Goal: Task Accomplishment & Management: Manage account settings

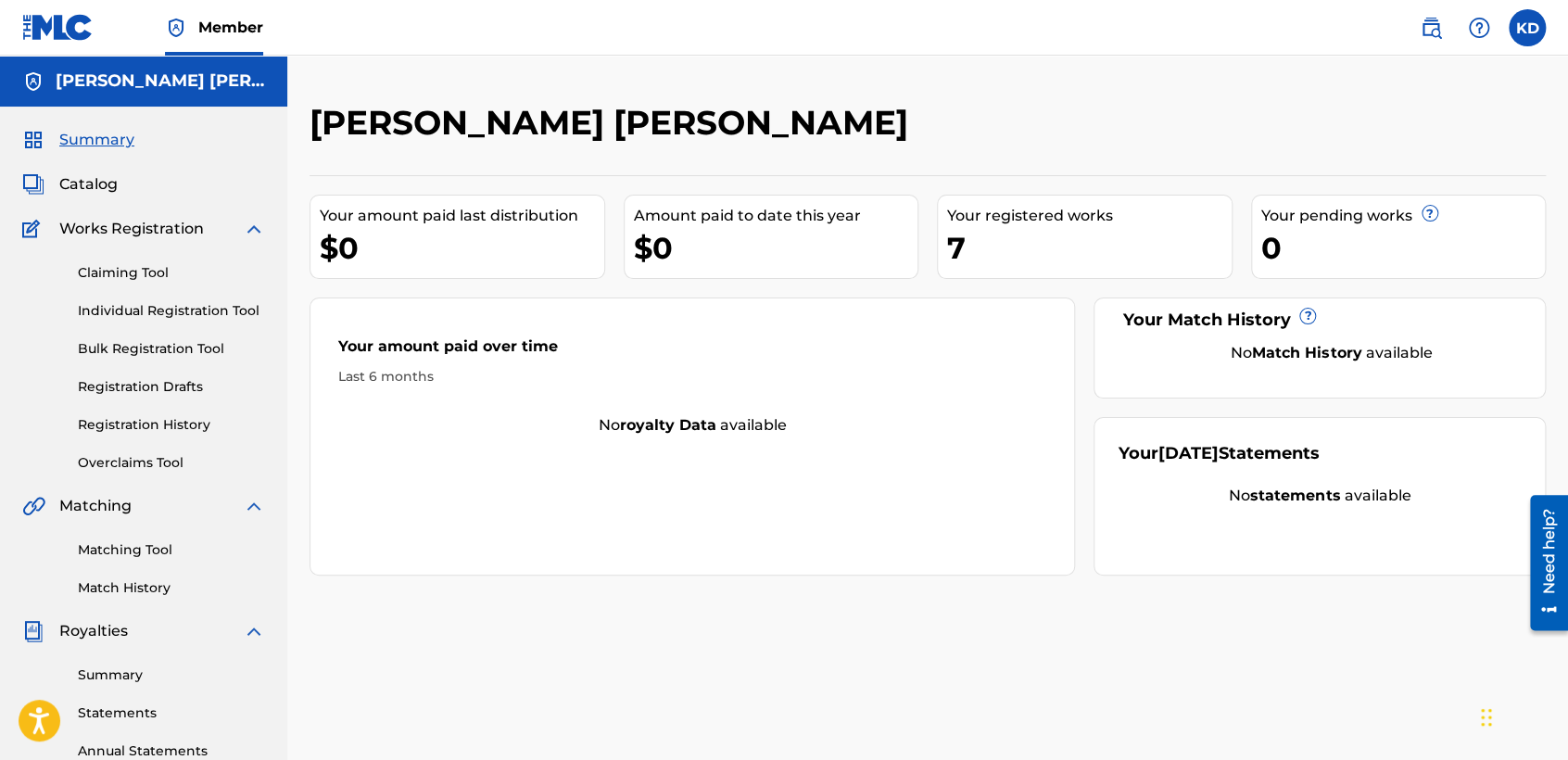
click at [91, 139] on span "Summary" at bounding box center [96, 139] width 75 height 22
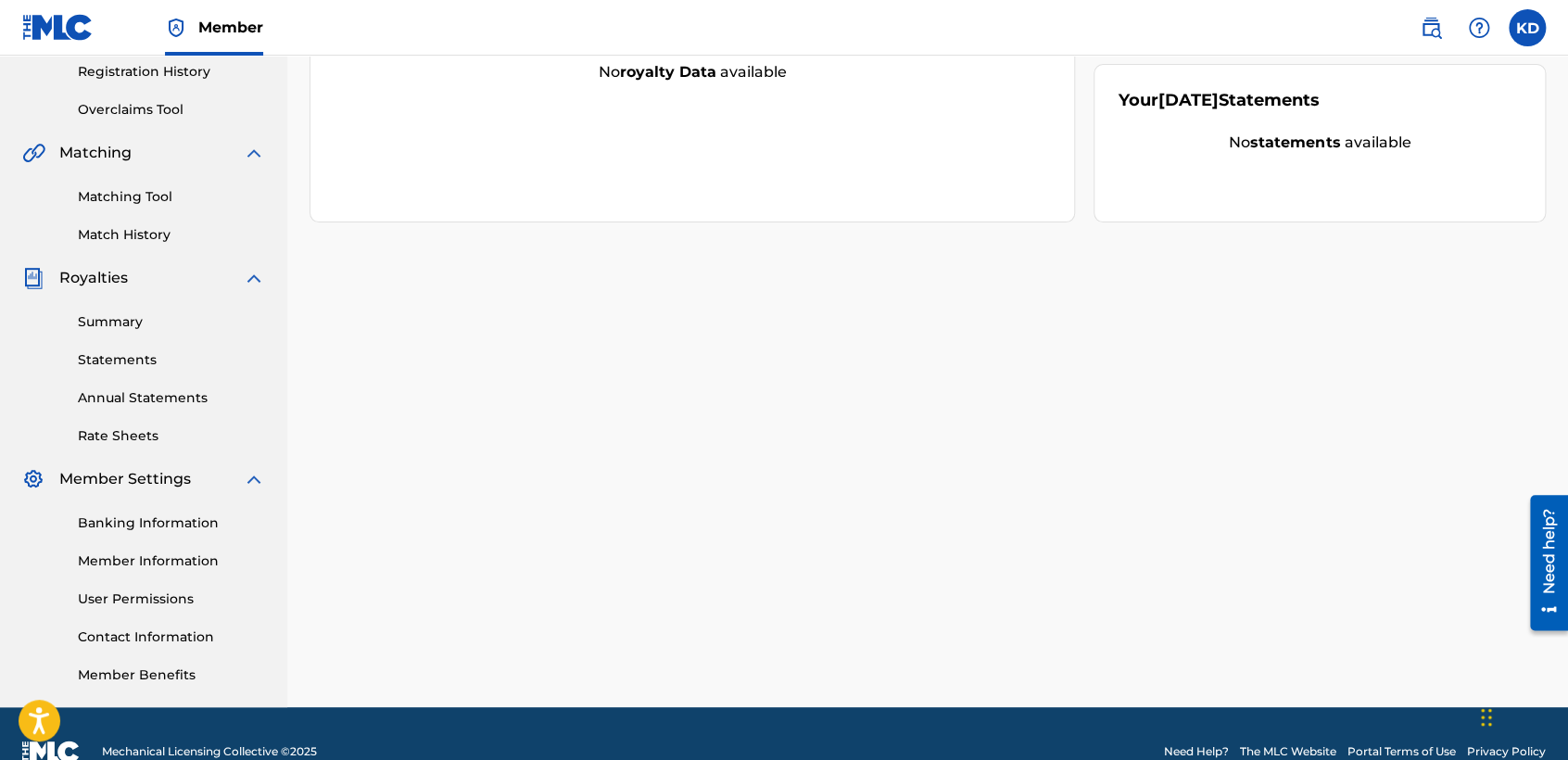
scroll to position [388, 0]
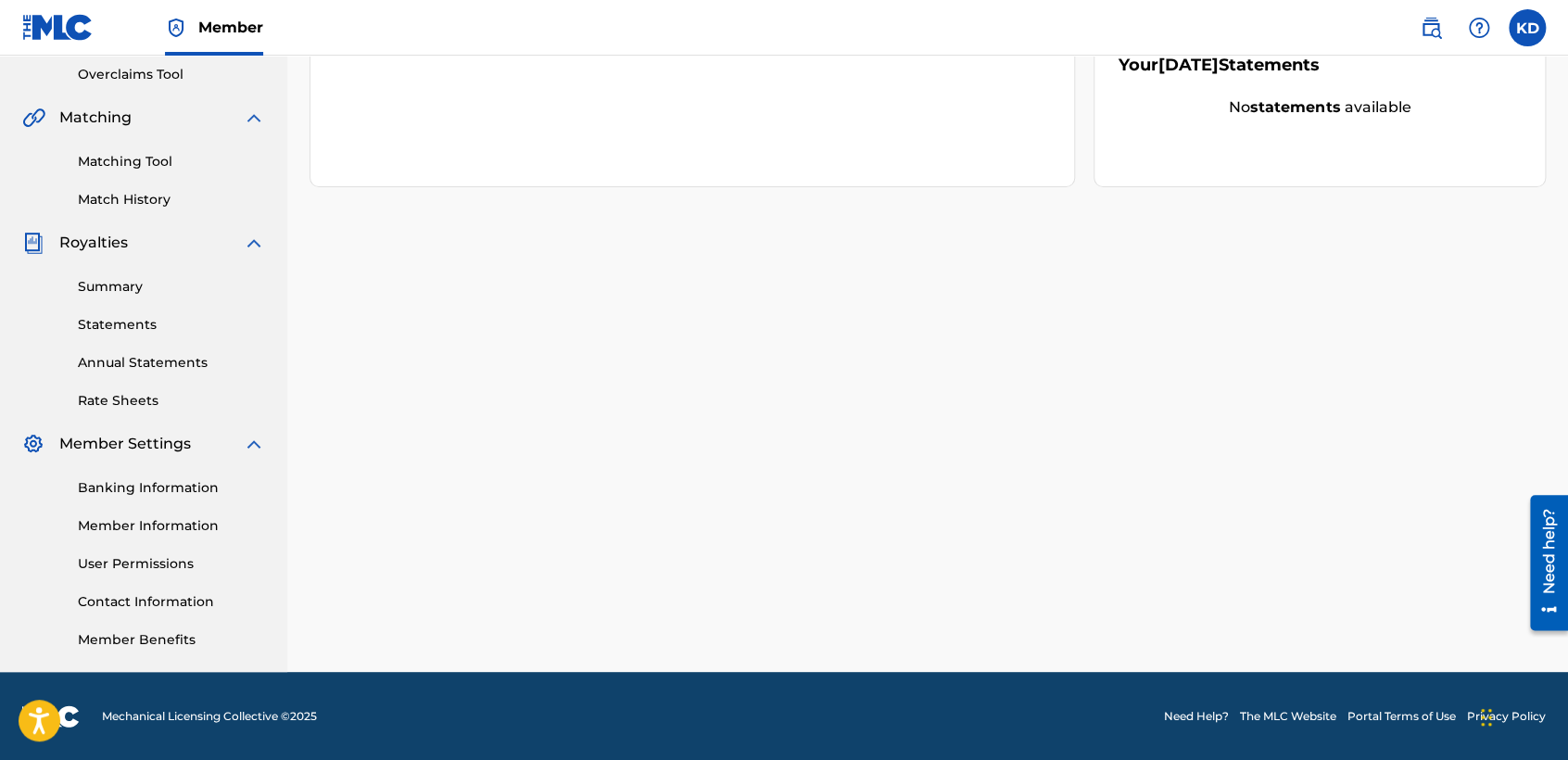
click at [177, 485] on link "Banking Information" at bounding box center [172, 488] width 187 height 19
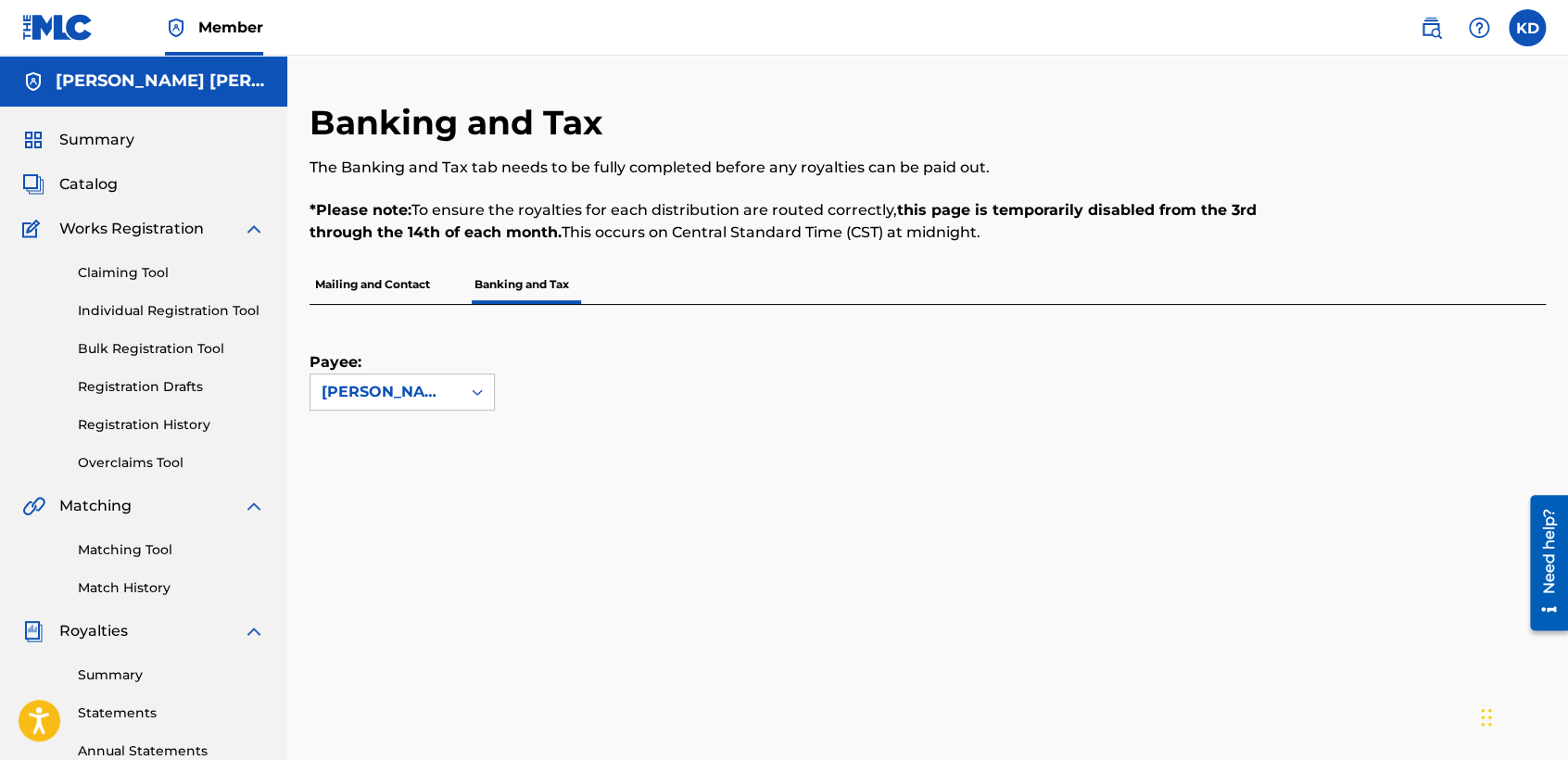
scroll to position [103, 0]
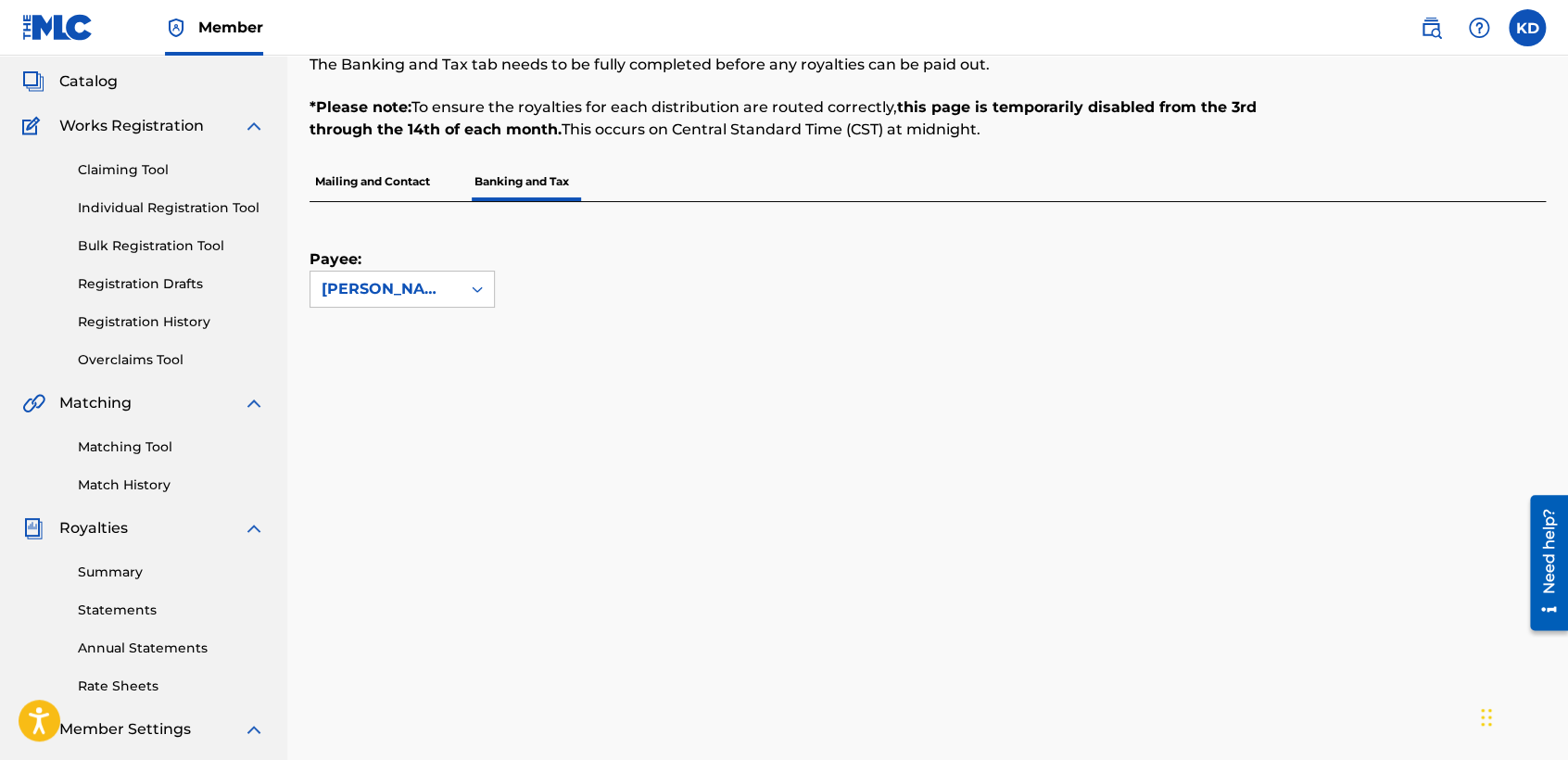
click at [148, 604] on link "Statements" at bounding box center [172, 610] width 187 height 19
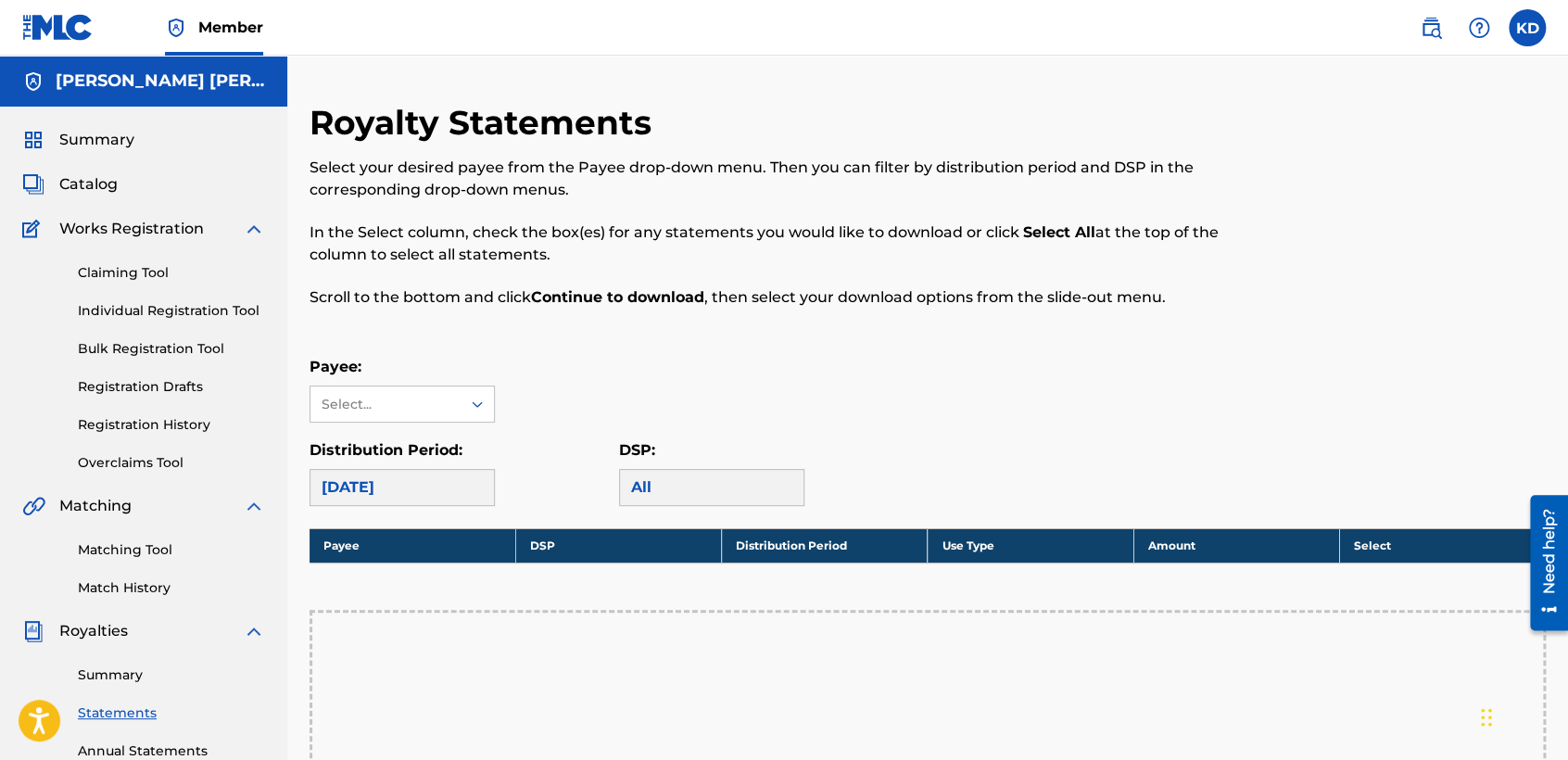
scroll to position [103, 0]
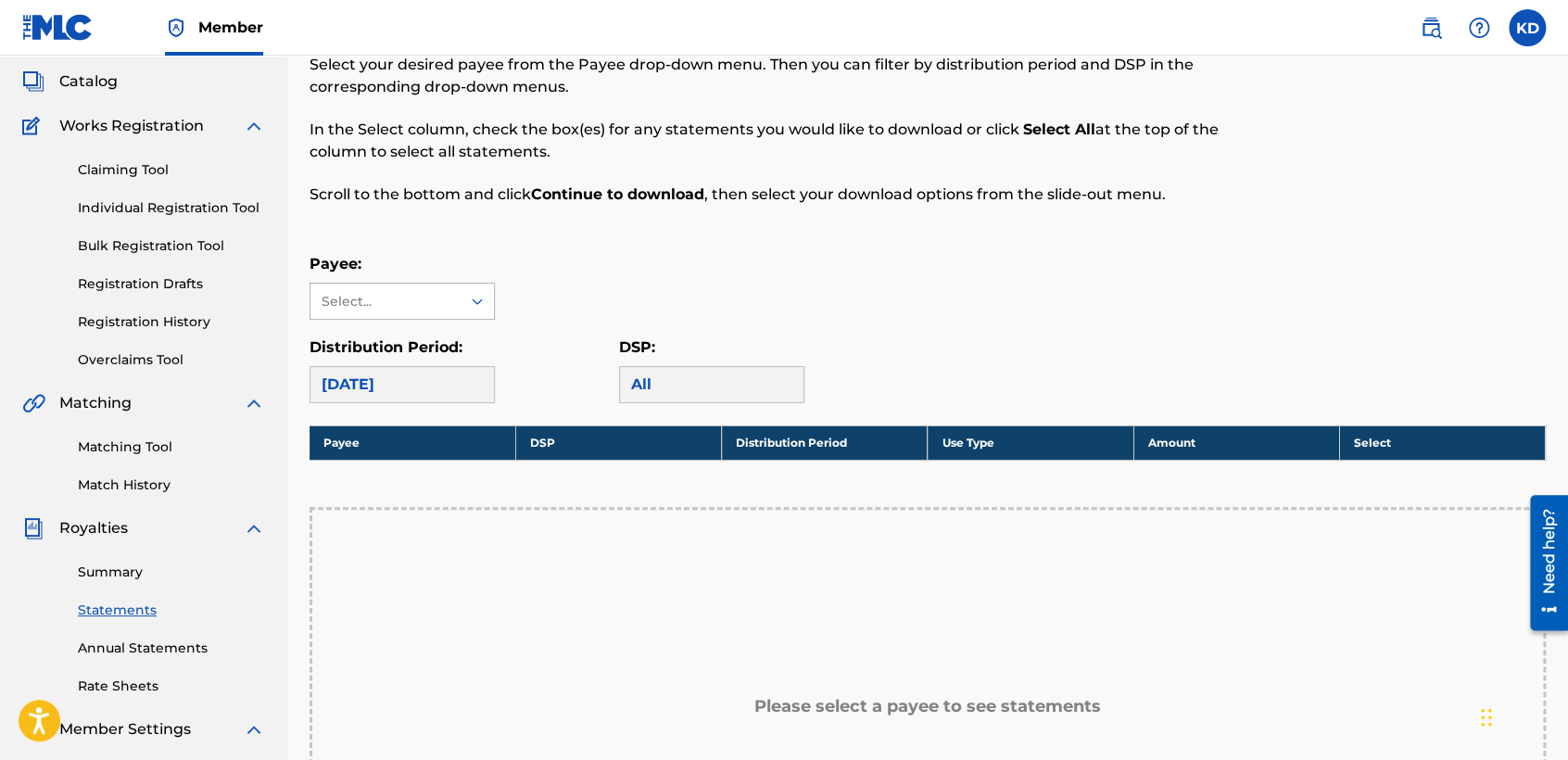
click at [360, 307] on div "Select..." at bounding box center [384, 302] width 126 height 19
click at [402, 406] on div "Royalty Statements Select your desired payee from the Payee drop-down menu. The…" at bounding box center [928, 550] width 1236 height 1102
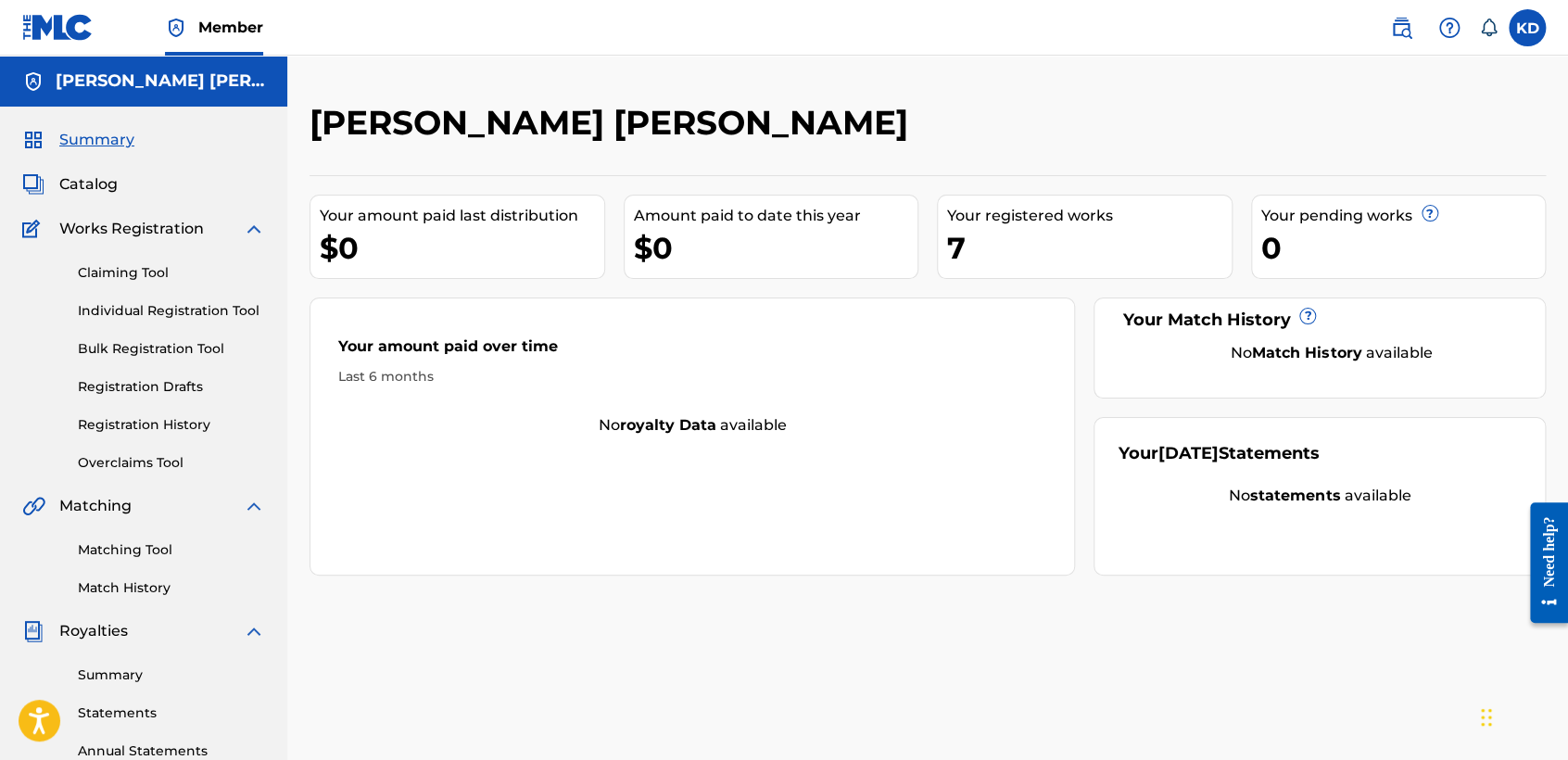
click at [1530, 24] on label at bounding box center [1527, 28] width 37 height 37
click at [1527, 28] on input "KD [PERSON_NAME] [PERSON_NAME] [EMAIL_ADDRESS][DOMAIN_NAME] Notification Prefer…" at bounding box center [1527, 28] width 0 height 0
click at [1346, 271] on div "Notification Preferences Profile Log out" at bounding box center [1430, 230] width 230 height 124
click at [1527, 28] on input "KD [PERSON_NAME] [PERSON_NAME] [EMAIL_ADDRESS][DOMAIN_NAME] Notification Prefer…" at bounding box center [1527, 28] width 0 height 0
click at [1357, 266] on p "Log out" at bounding box center [1348, 262] width 44 height 17
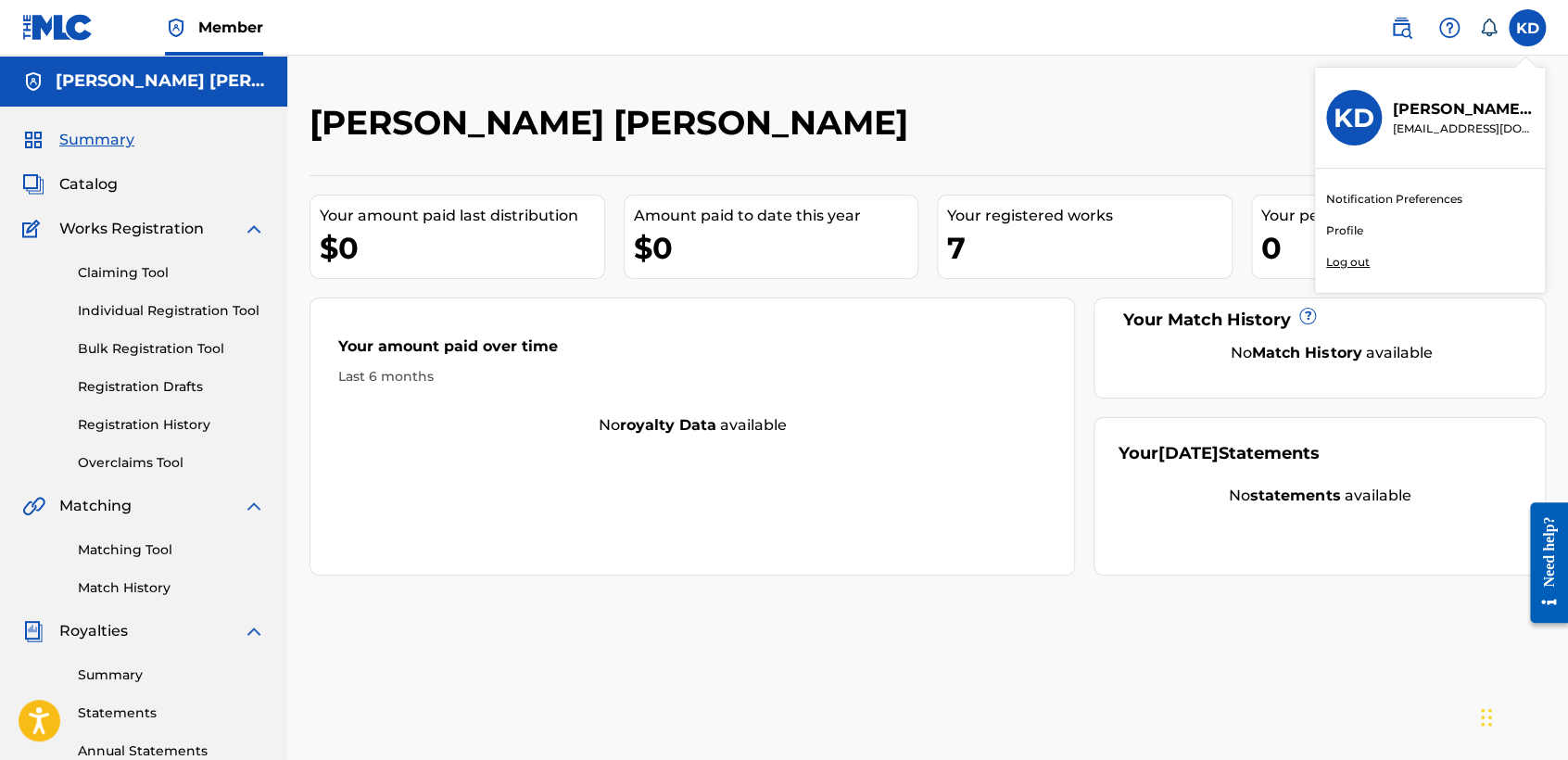
click at [1527, 28] on input "KD [PERSON_NAME] [PERSON_NAME] [EMAIL_ADDRESS][DOMAIN_NAME] Notification Prefer…" at bounding box center [1527, 28] width 0 height 0
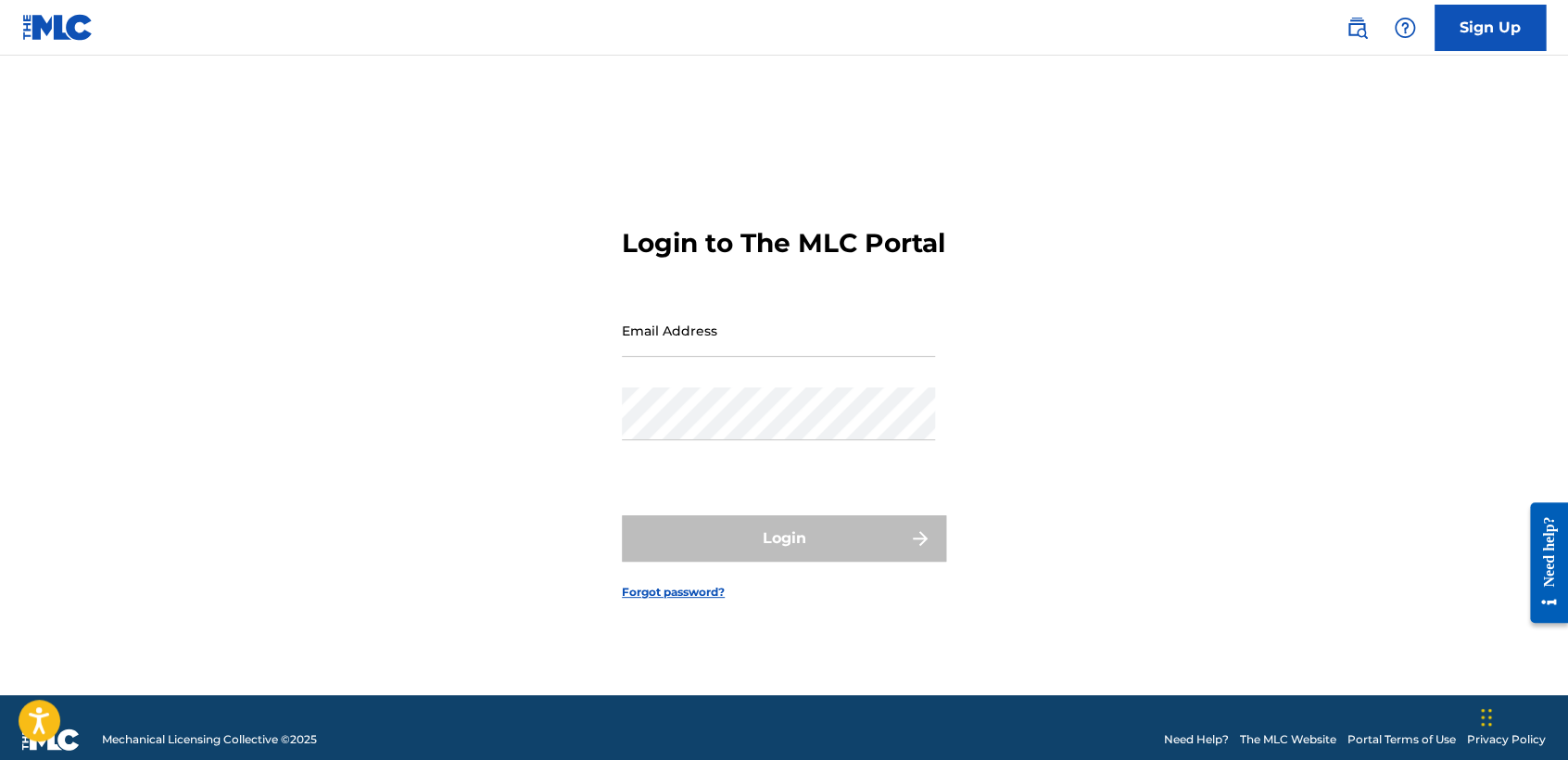
type input "[EMAIL_ADDRESS][DOMAIN_NAME]"
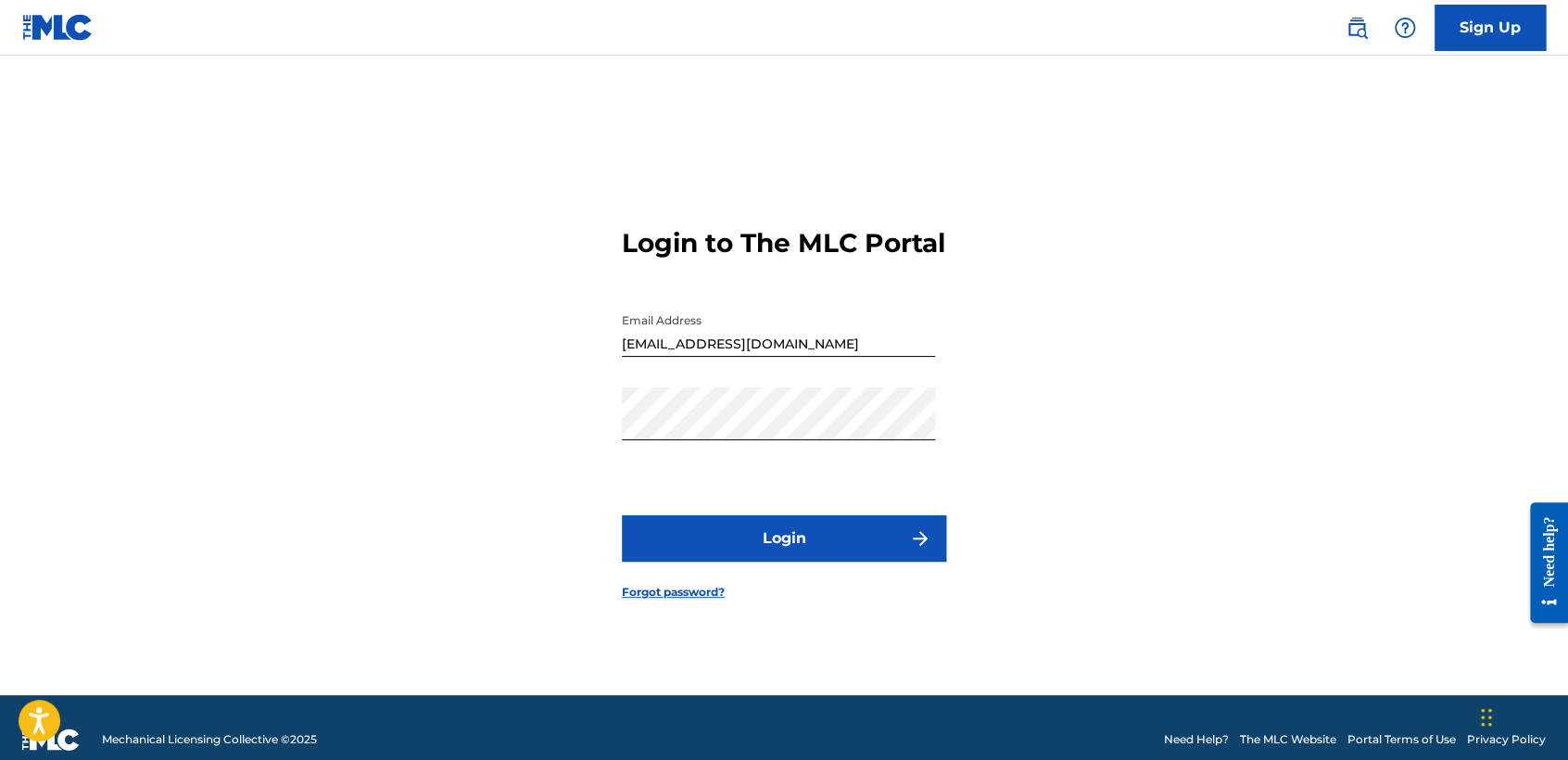
click at [848, 373] on div "Email Address [EMAIL_ADDRESS][DOMAIN_NAME]" at bounding box center [778, 346] width 313 height 84
drag, startPoint x: 837, startPoint y: 359, endPoint x: 357, endPoint y: 525, distance: 507.9
click at [357, 525] on div "Login to The MLC Portal Email Address [EMAIL_ADDRESS][DOMAIN_NAME] Password Log…" at bounding box center [784, 399] width 1297 height 593
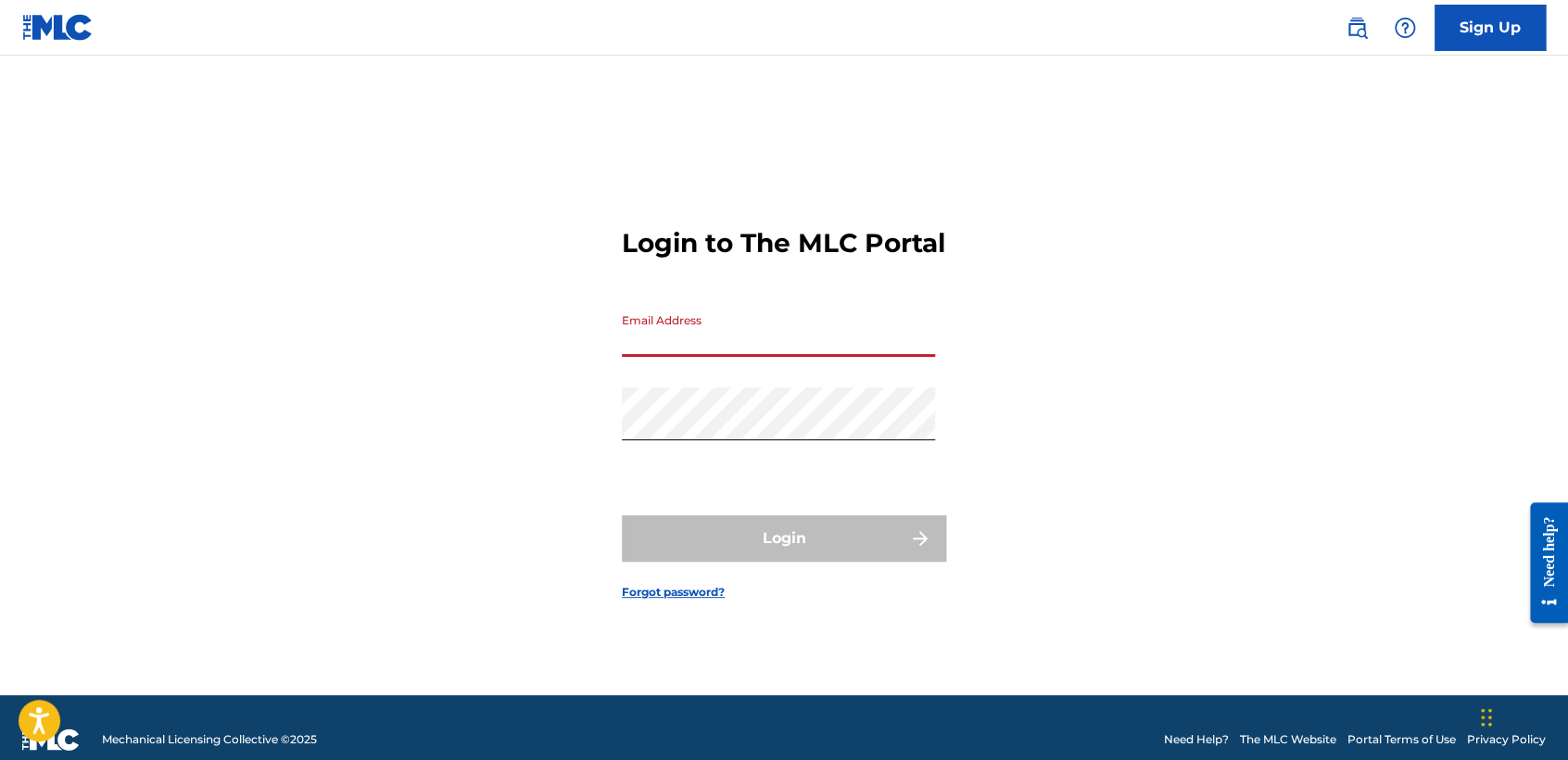
click at [918, 207] on form "Login to The MLC Portal Email Address Password Login Forgot password?" at bounding box center [784, 399] width 325 height 593
click at [485, 446] on div "Login to The MLC Portal Email Address Password Login Forgot password?" at bounding box center [784, 399] width 1297 height 593
click at [736, 340] on input "Email Address" at bounding box center [778, 330] width 313 height 53
click at [720, 401] on form "Login to The MLC Portal Email Address [DOMAIN_NAME] Password Login Forgot passw…" at bounding box center [784, 399] width 325 height 593
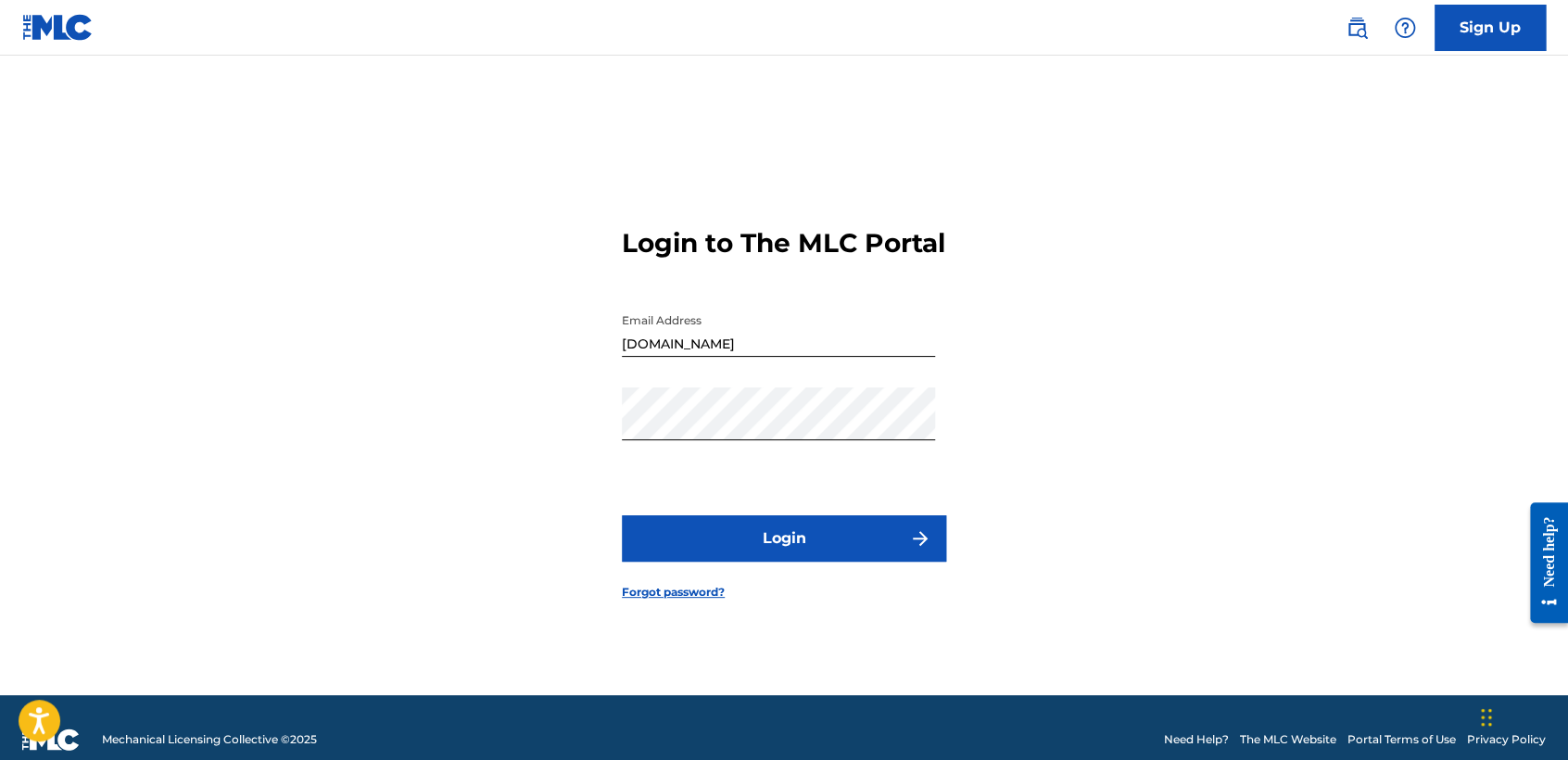
click at [654, 561] on button "Login" at bounding box center [784, 539] width 325 height 47
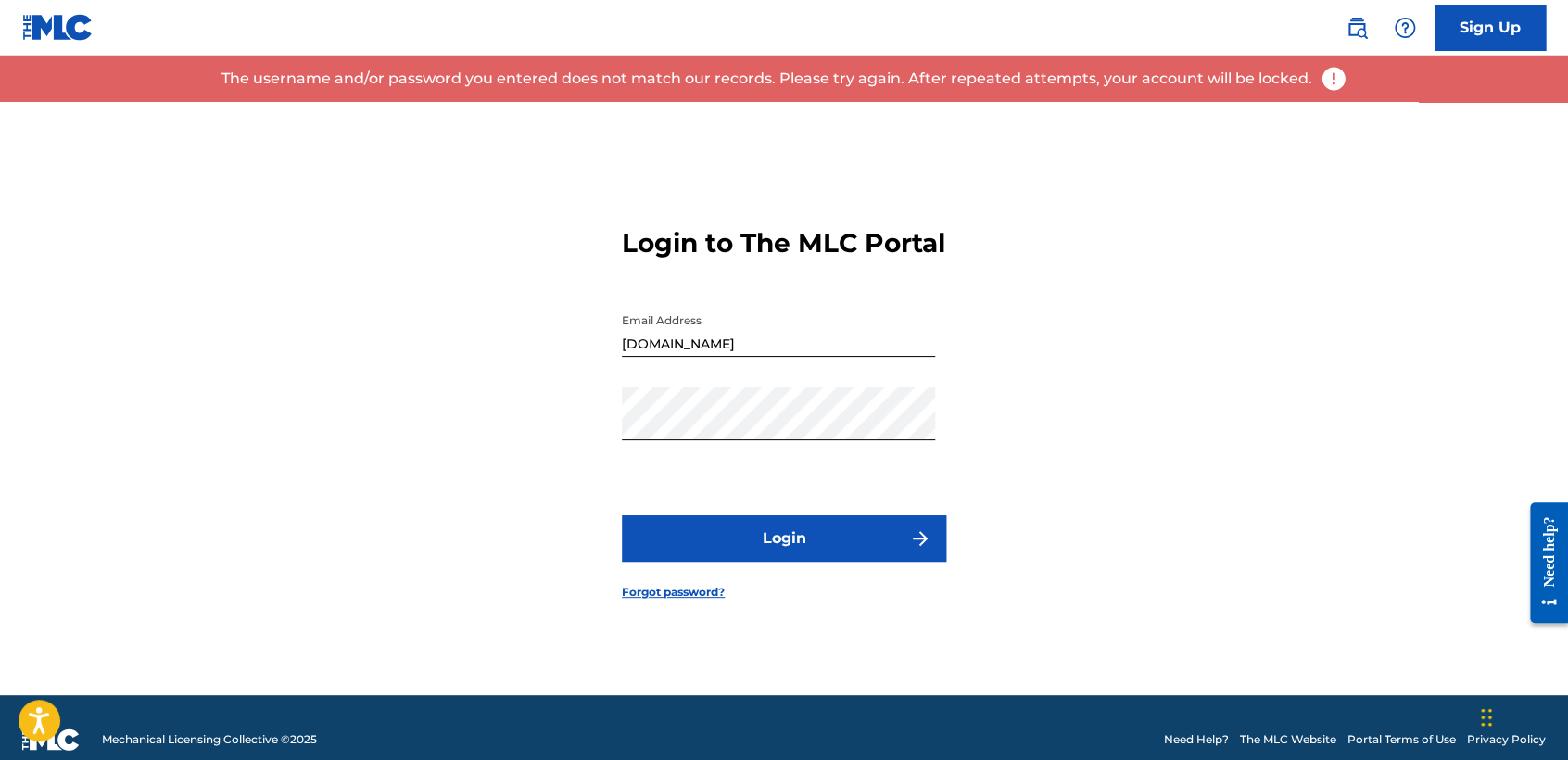
click at [689, 357] on input "[DOMAIN_NAME]" at bounding box center [778, 330] width 313 height 53
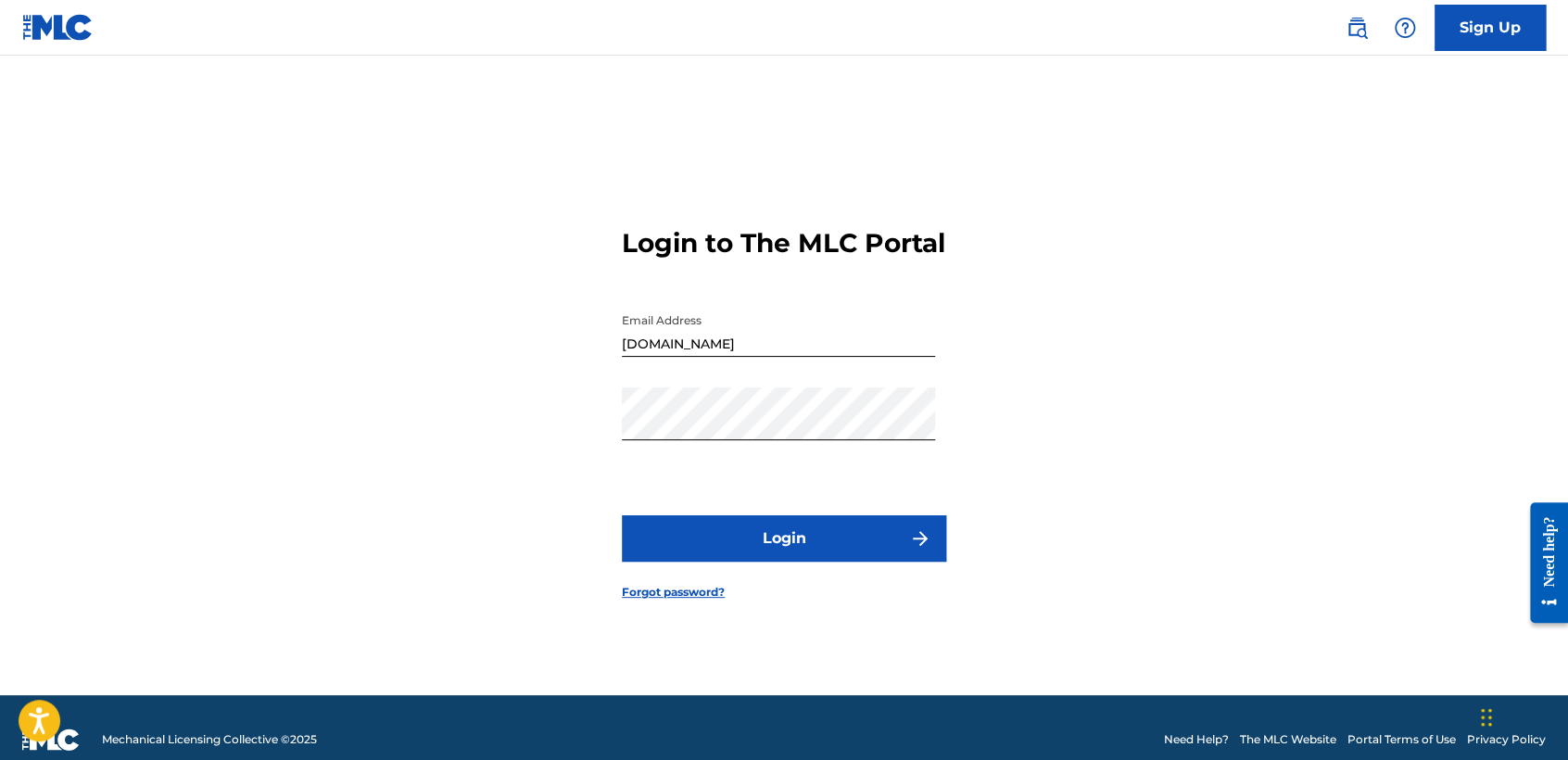
click at [692, 357] on input "[DOMAIN_NAME]" at bounding box center [778, 330] width 313 height 53
type input "[EMAIL_ADDRESS][DOMAIN_NAME]"
click at [824, 545] on button "Login" at bounding box center [784, 539] width 325 height 47
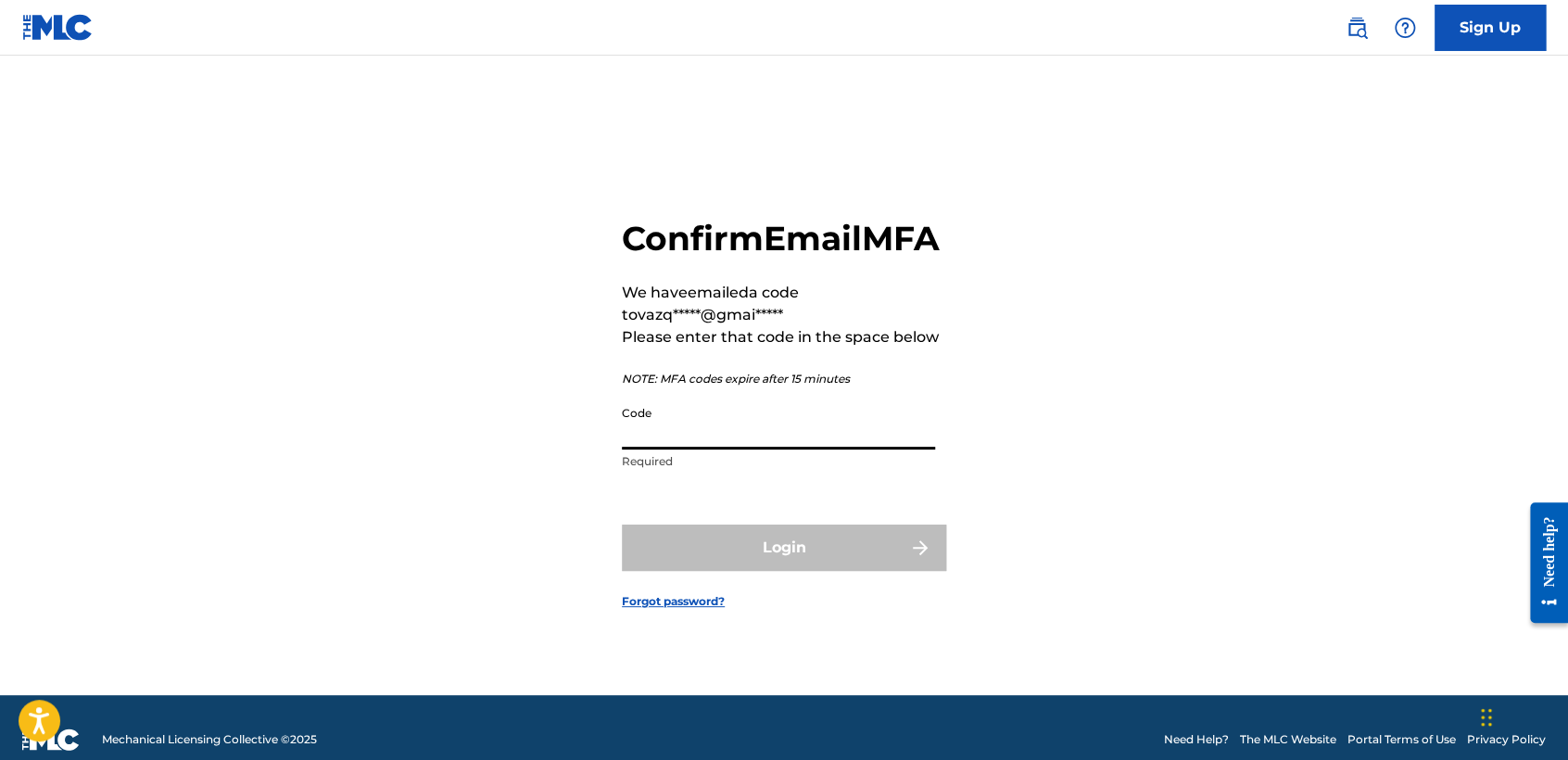
click at [780, 449] on input "Code" at bounding box center [778, 423] width 313 height 53
paste input "637107"
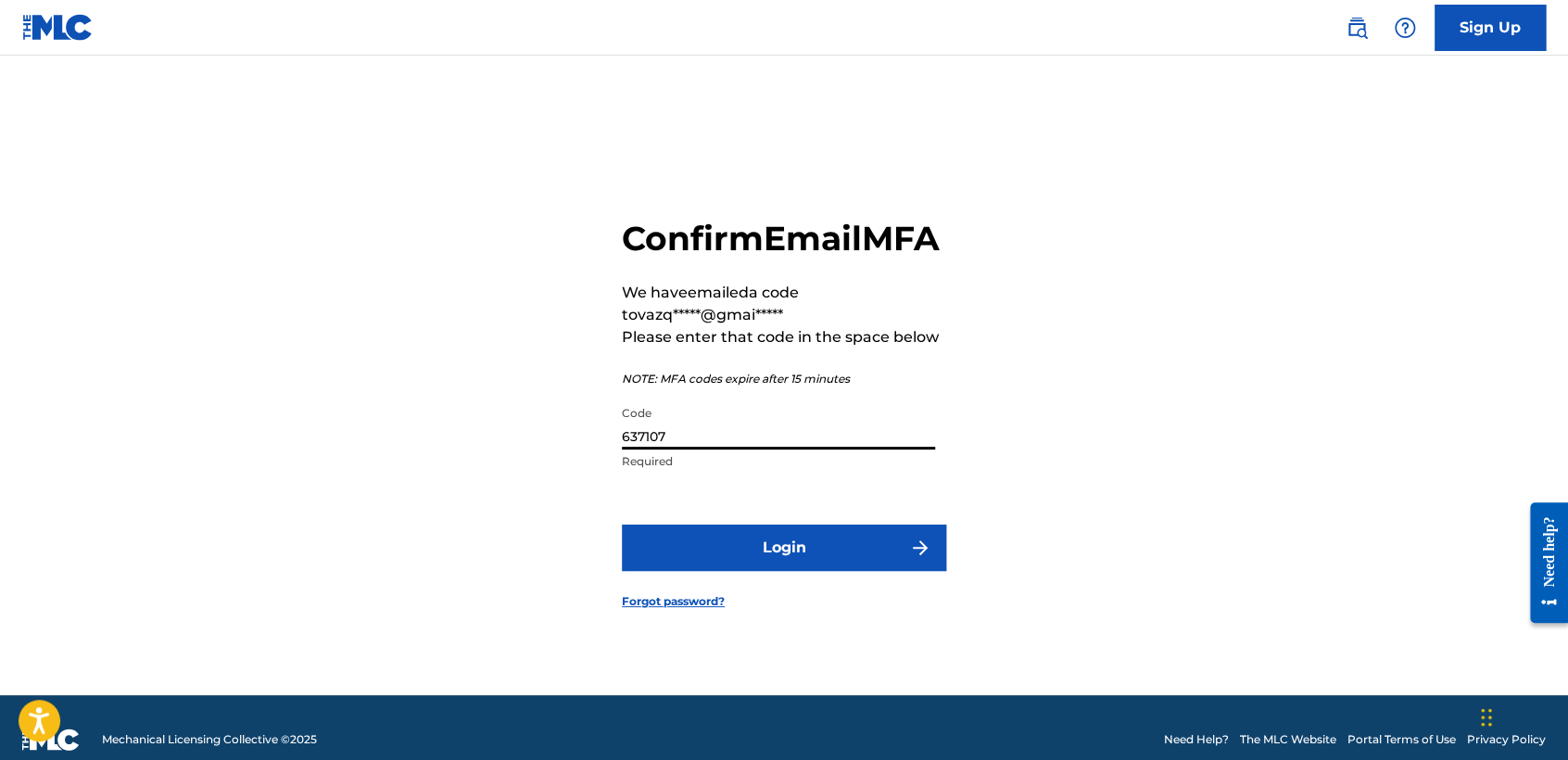
type input "637107"
click at [754, 571] on button "Login" at bounding box center [784, 548] width 325 height 47
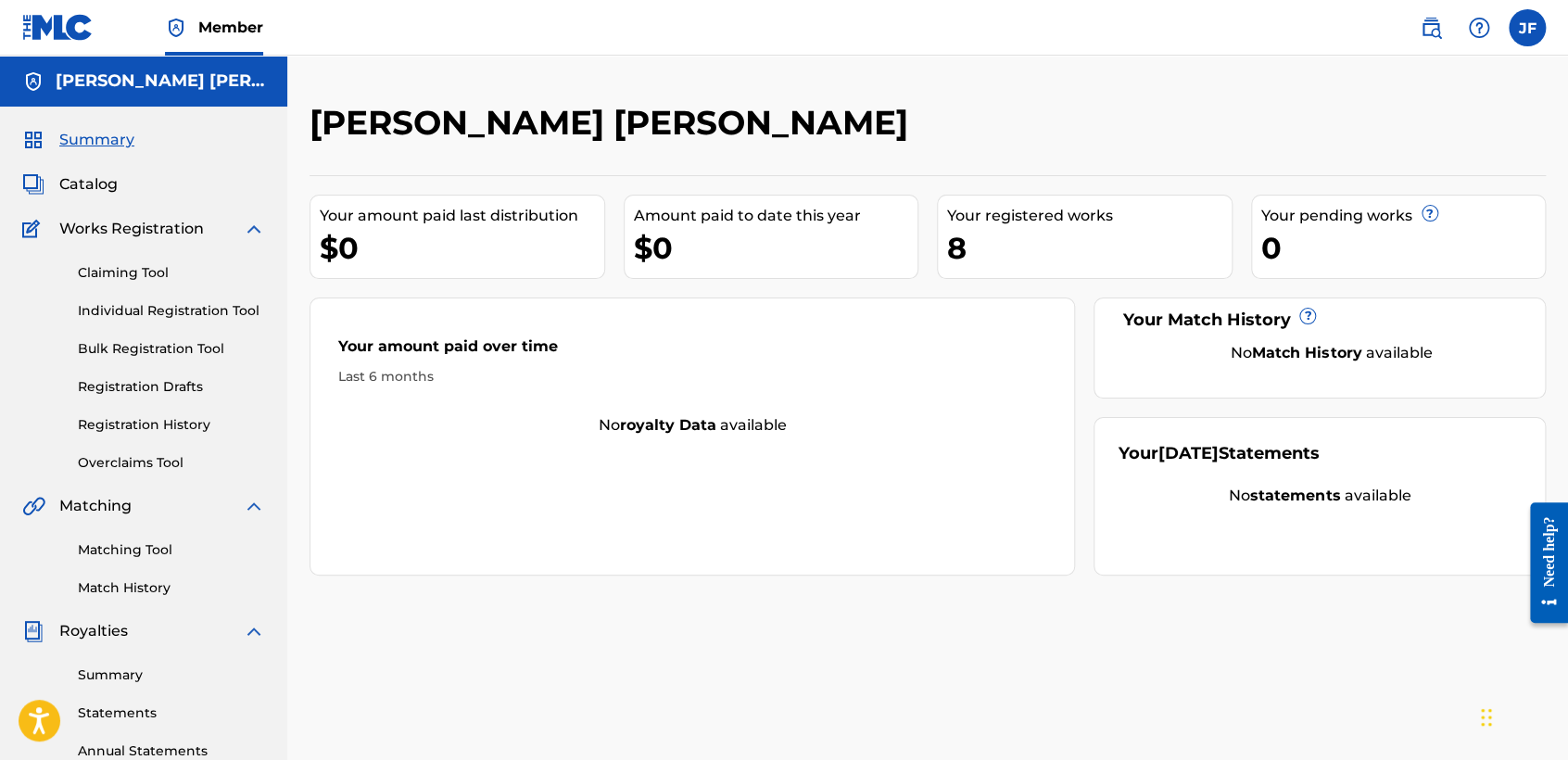
click at [337, 687] on div "[PERSON_NAME] [PERSON_NAME] Your amount paid last distribution $0 Amount paid t…" at bounding box center [928, 581] width 1281 height 958
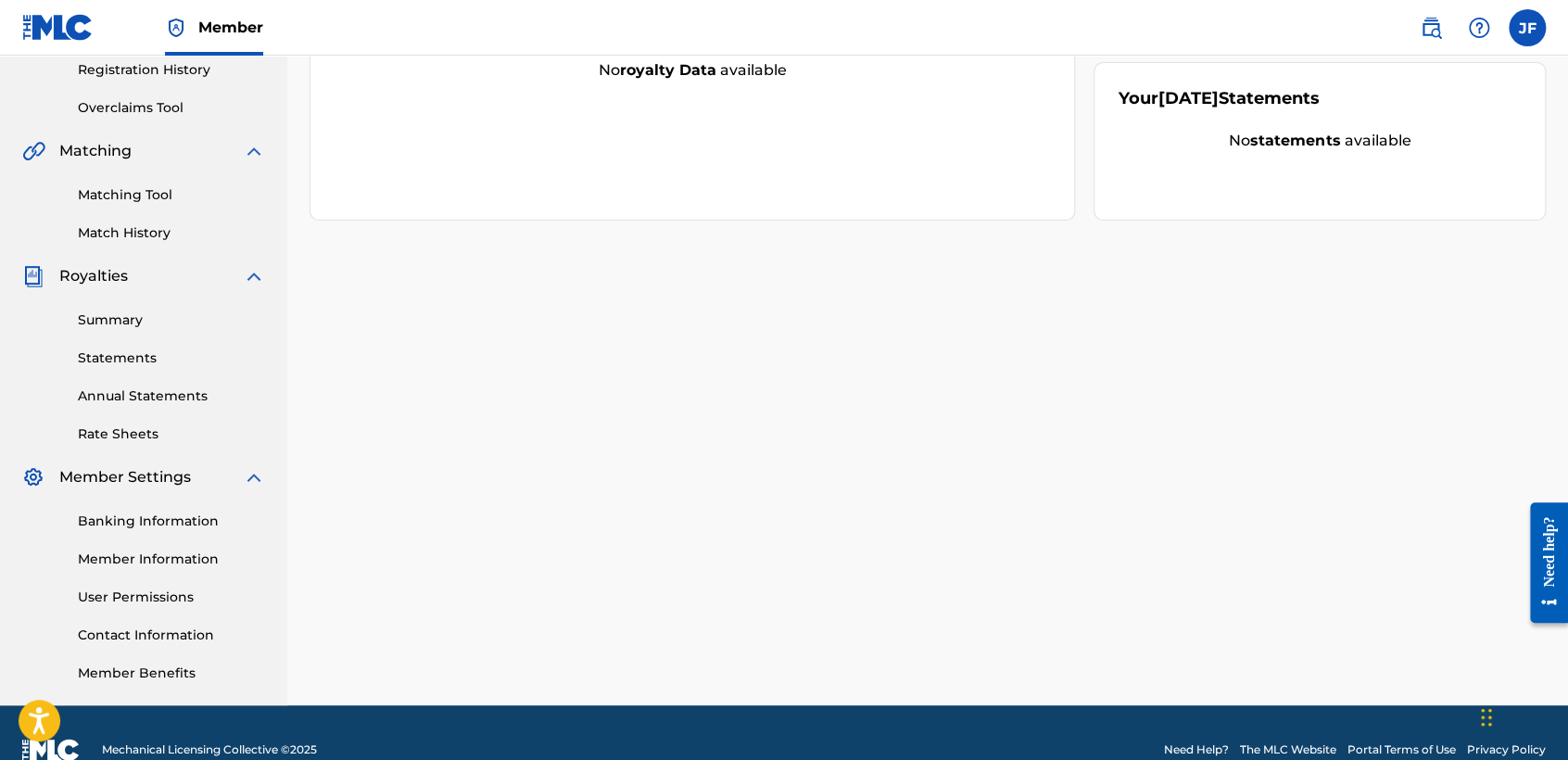
scroll to position [388, 0]
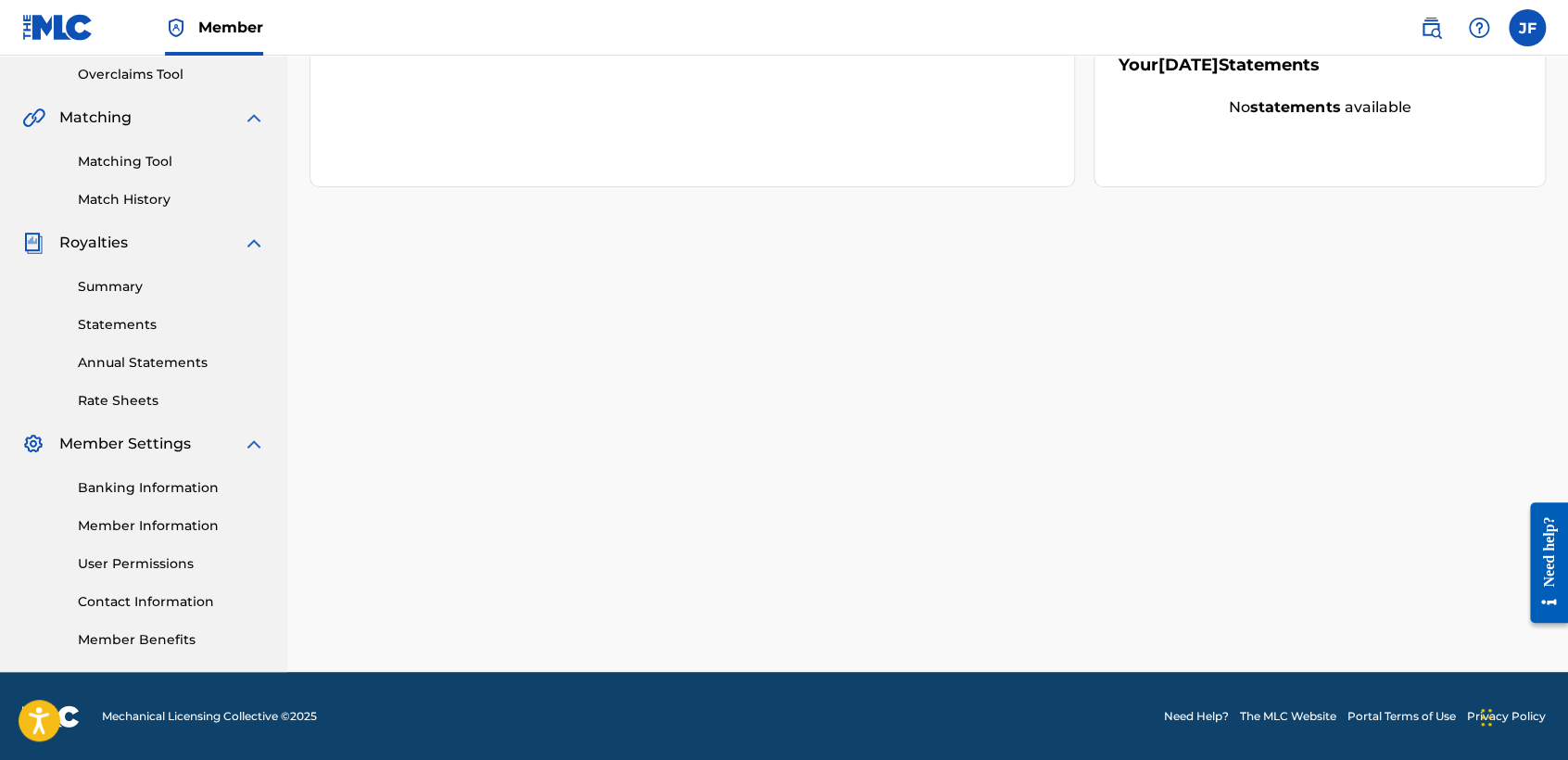
click at [163, 489] on link "Banking Information" at bounding box center [172, 488] width 187 height 19
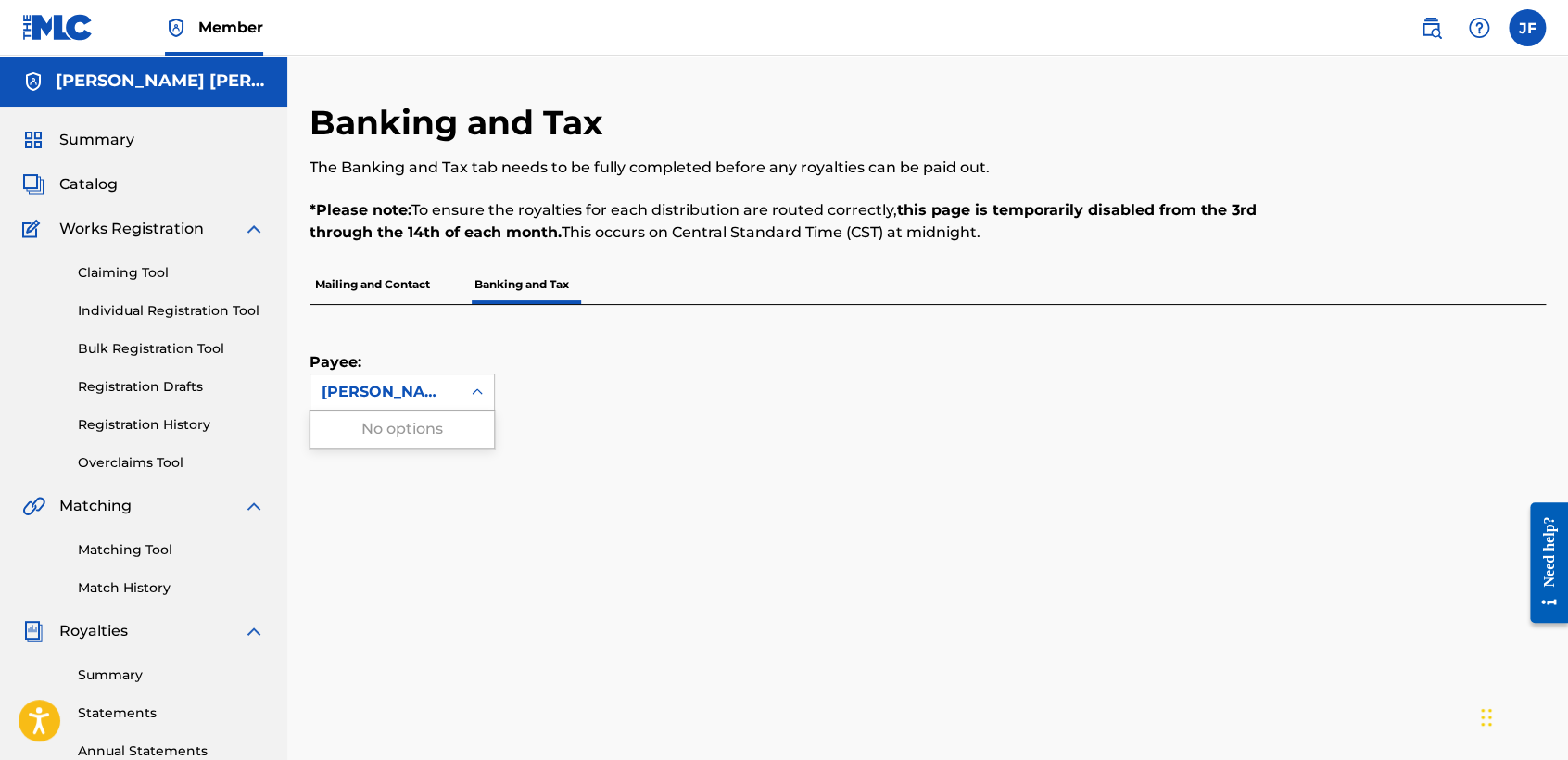
click at [451, 392] on div "[PERSON_NAME] [PERSON_NAME]" at bounding box center [386, 392] width 150 height 35
click at [753, 318] on div "Payee: [PERSON_NAME] [PERSON_NAME]" at bounding box center [905, 358] width 1192 height 105
click at [99, 141] on span "Summary" at bounding box center [96, 139] width 75 height 22
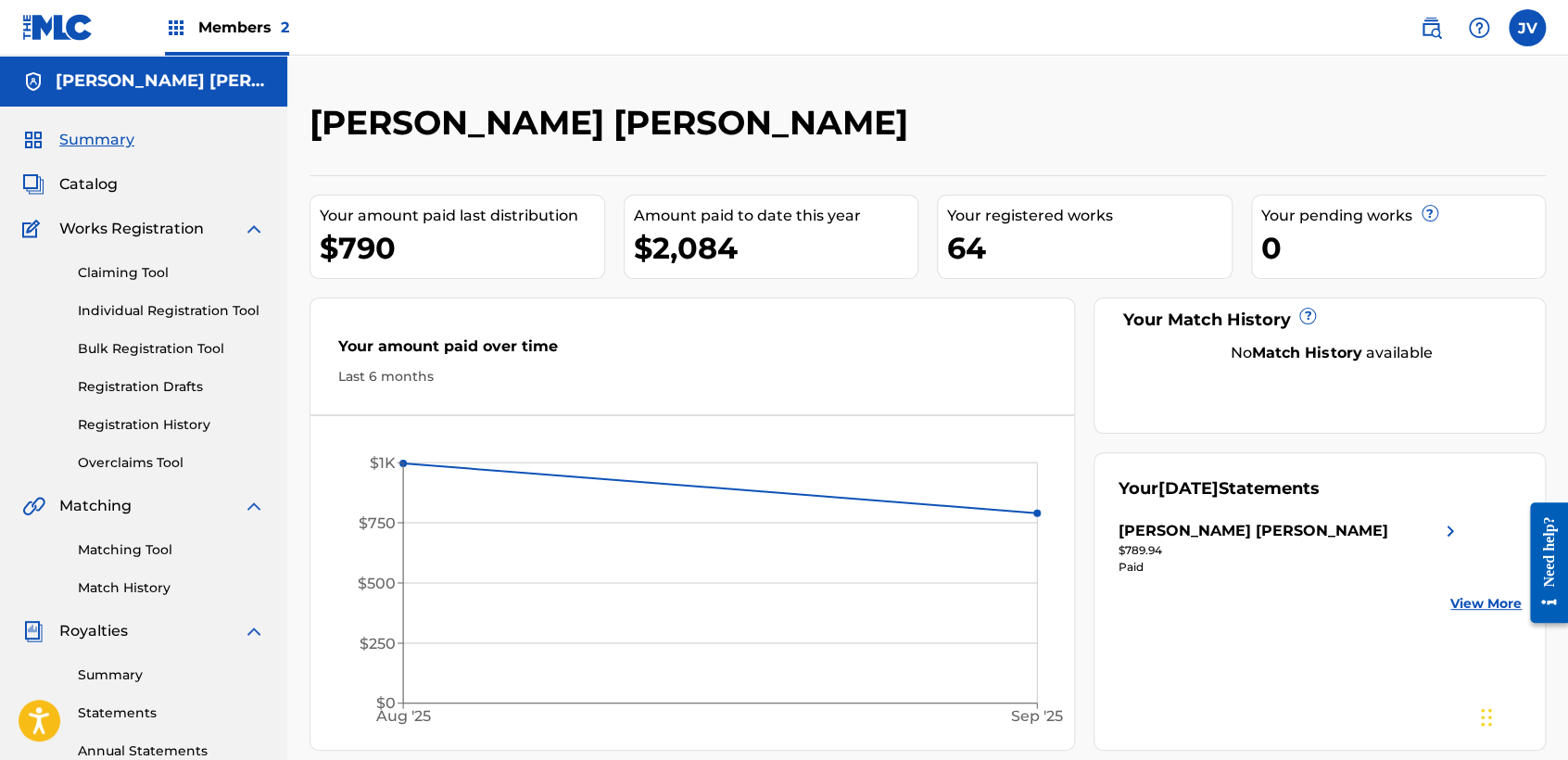
click at [96, 137] on span "Summary" at bounding box center [96, 139] width 75 height 22
click at [96, 189] on span "Catalog" at bounding box center [89, 184] width 58 height 22
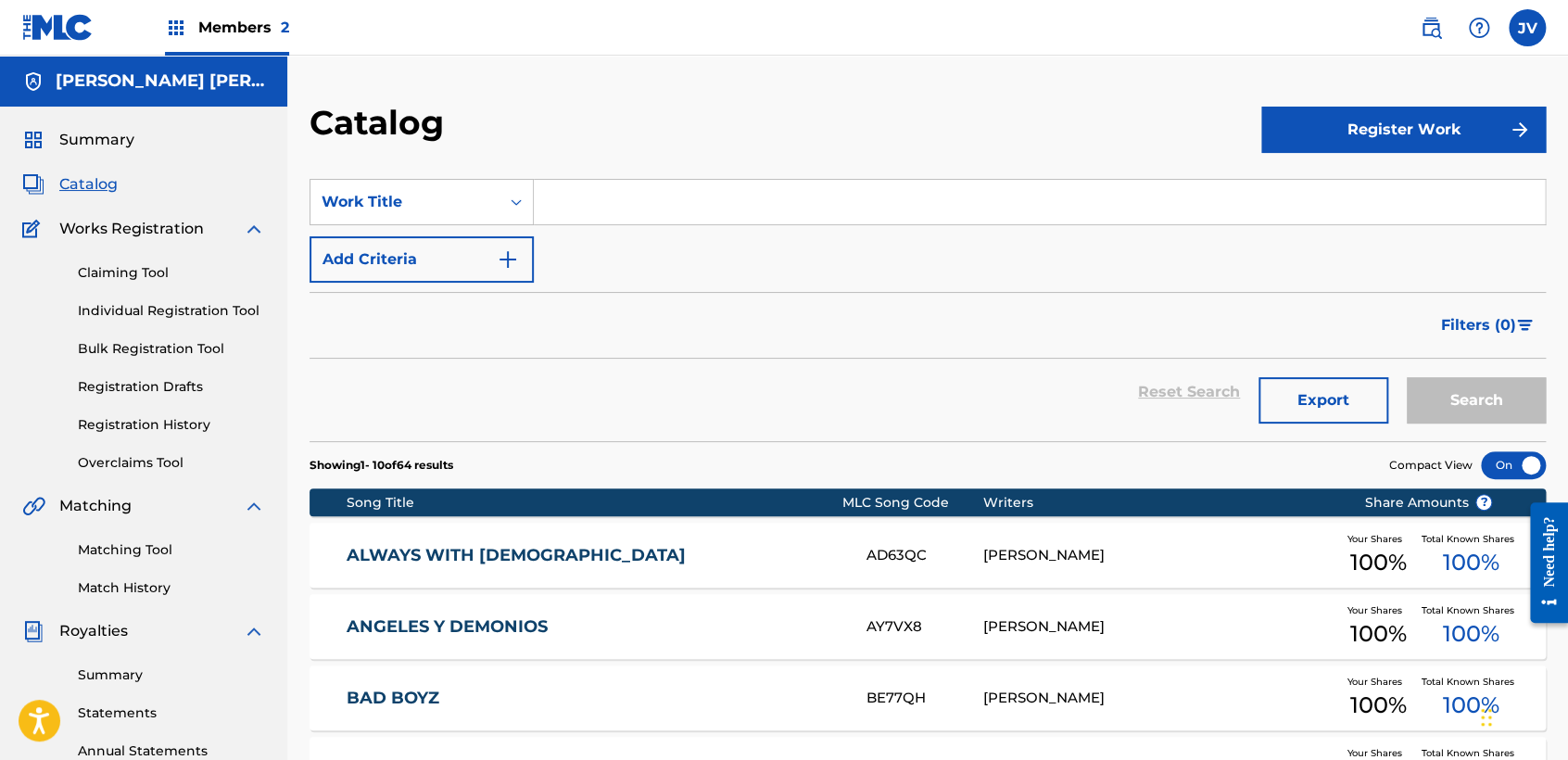
click at [119, 142] on span "Summary" at bounding box center [96, 139] width 75 height 22
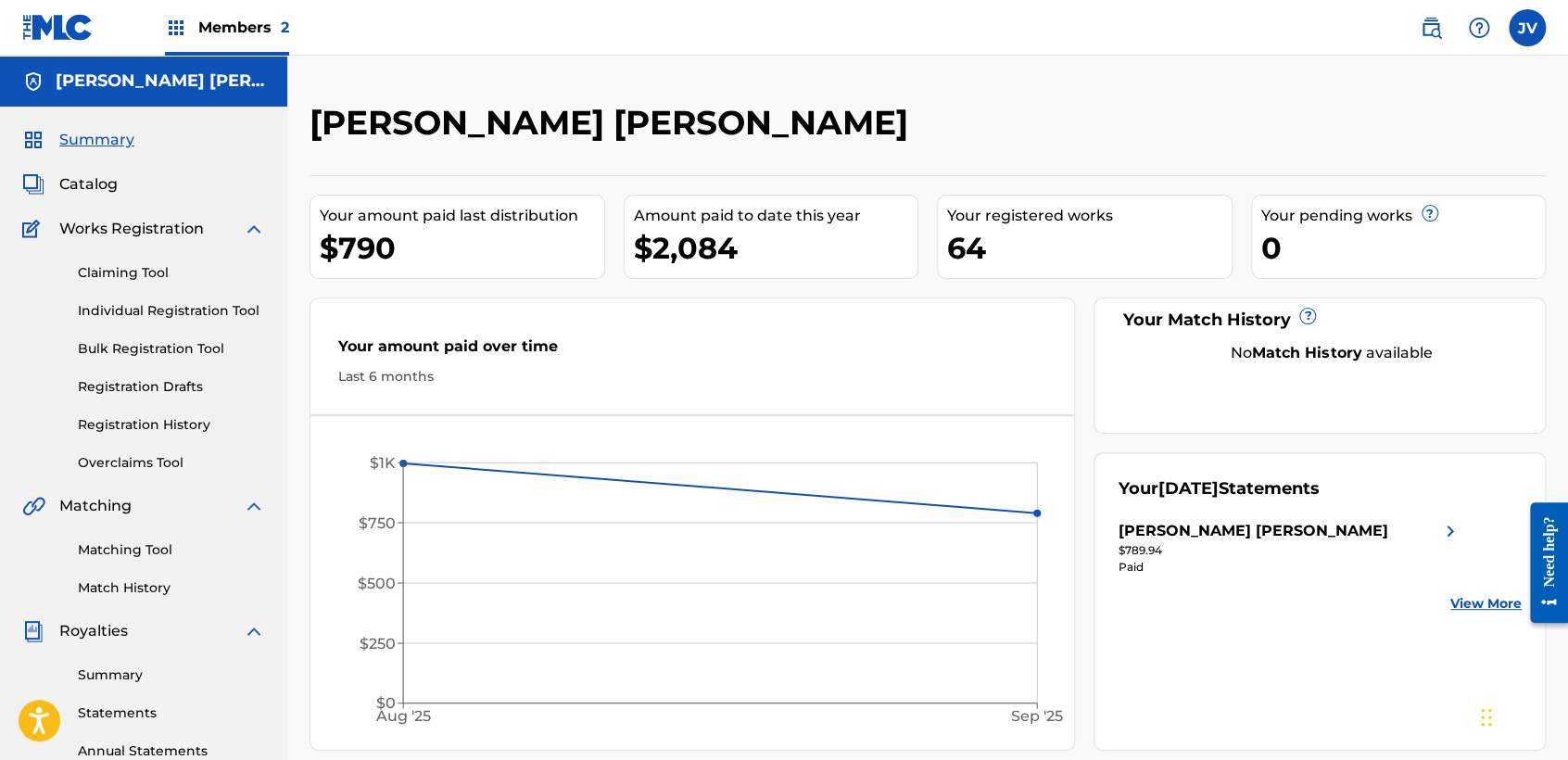
click at [1533, 11] on label at bounding box center [1527, 28] width 37 height 37
click at [1527, 28] on input "JV Jorge Vázquez Guerra vaz7guer1a@icloud.com Notification Preferences Profile …" at bounding box center [1527, 28] width 0 height 0
click at [1347, 259] on p "Log out" at bounding box center [1348, 262] width 44 height 17
click at [1527, 28] on input "JV Jorge Vázquez Guerra vaz7guer1a@icloud.com Notification Preferences Profile …" at bounding box center [1527, 28] width 0 height 0
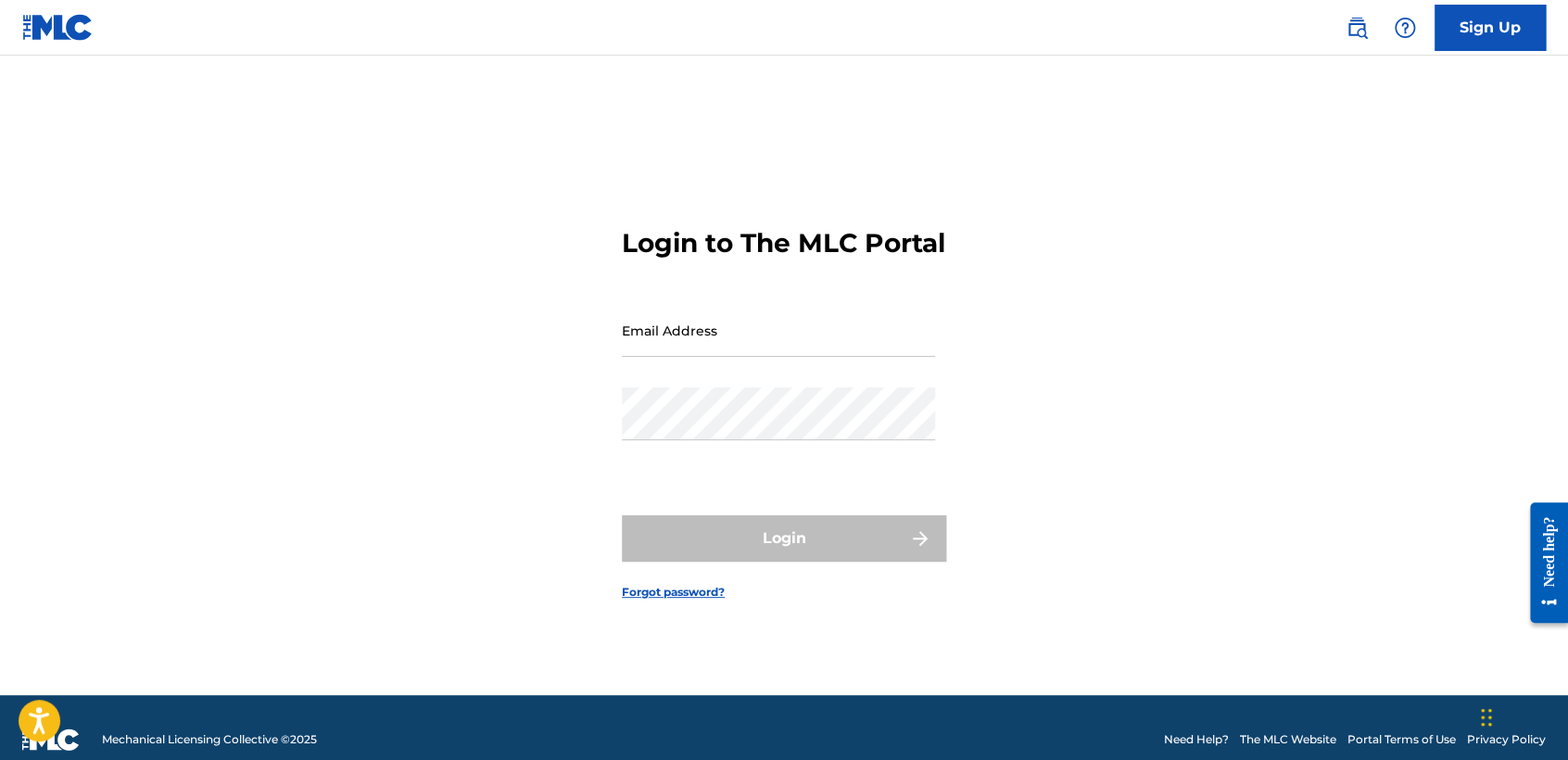
type input "[EMAIL_ADDRESS][DOMAIN_NAME]"
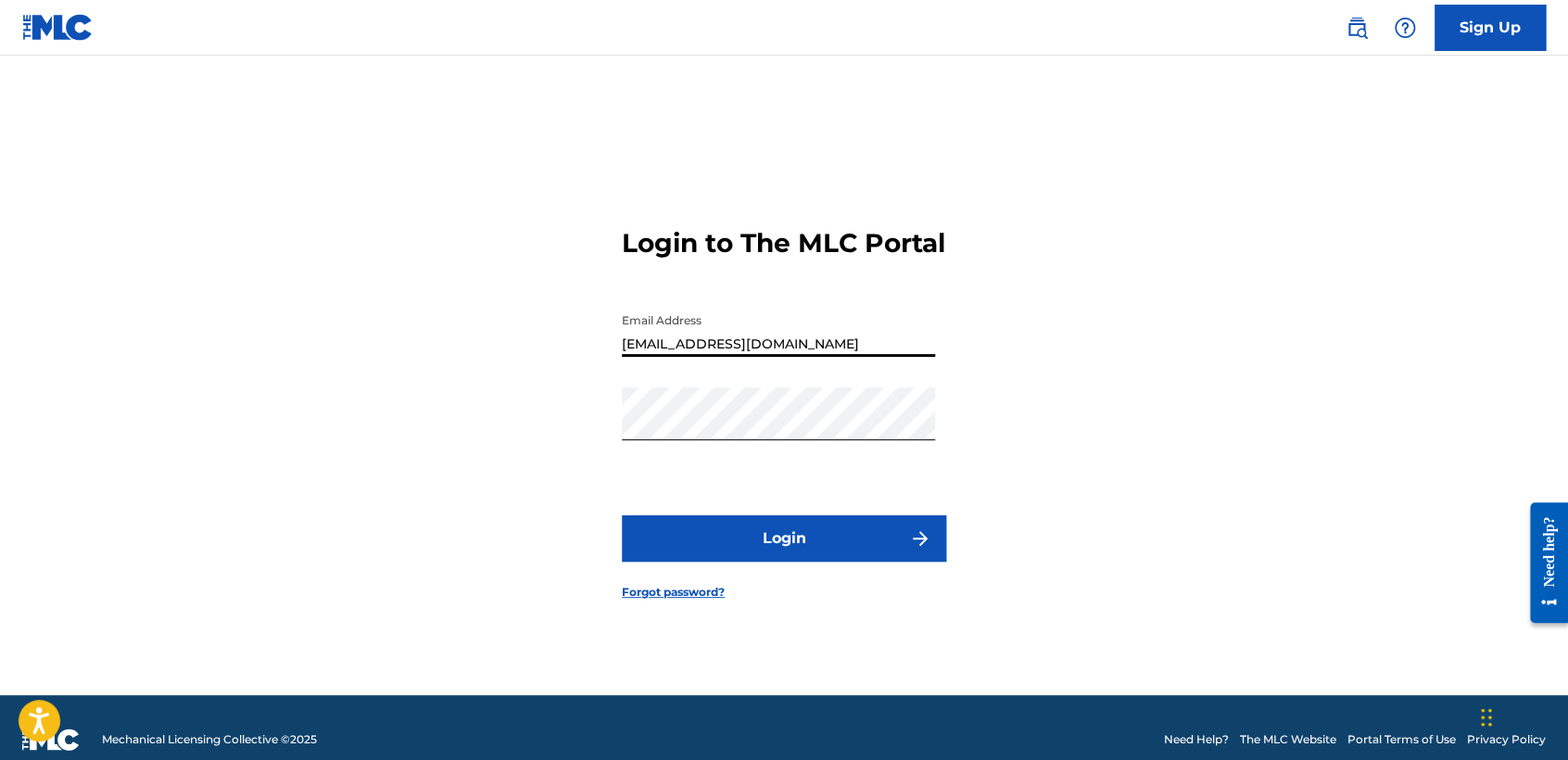
drag, startPoint x: 796, startPoint y: 367, endPoint x: 367, endPoint y: 349, distance: 429.4
click at [384, 364] on div "Login to The MLC Portal Email Address vazq1gue3@gmail.com Password Login Forgot…" at bounding box center [784, 399] width 1297 height 593
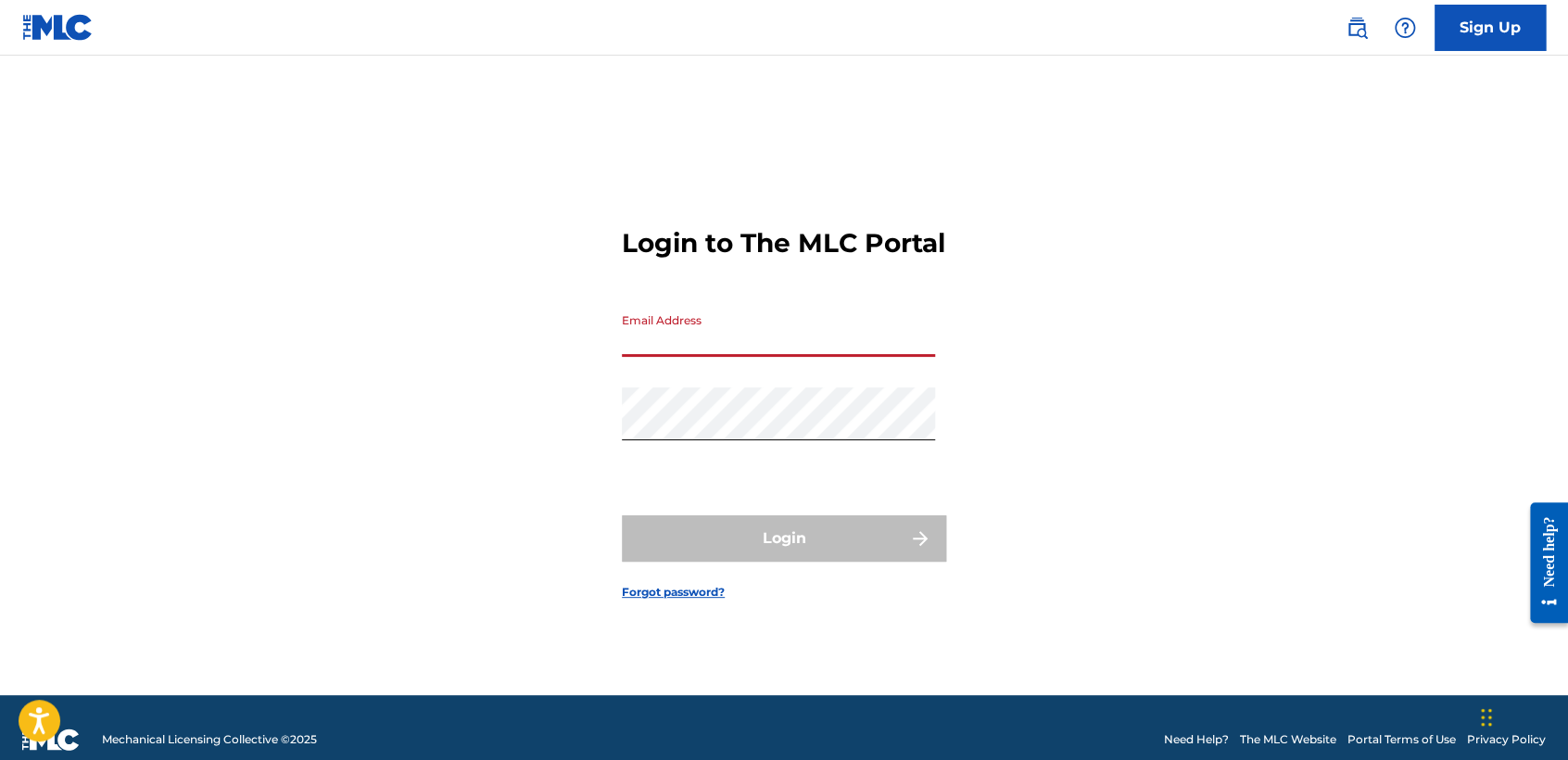
type input "inclanlopezjuliocesar2@gmail.com"
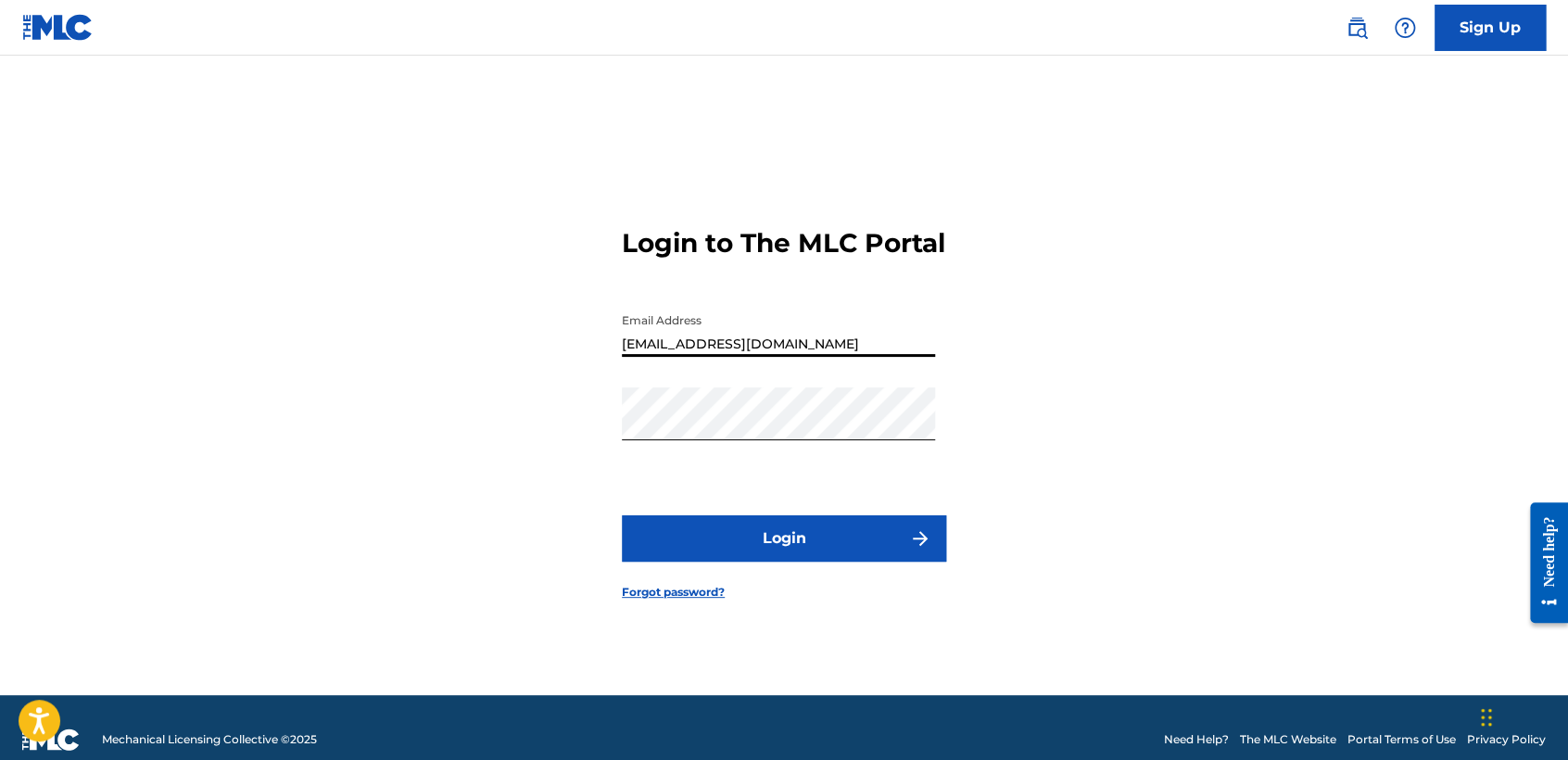
drag, startPoint x: 651, startPoint y: 329, endPoint x: 726, endPoint y: 324, distance: 75.2
click at [687, 329] on input "inclanlopezjuliocesar2@gmail.com" at bounding box center [778, 330] width 313 height 53
drag, startPoint x: 901, startPoint y: 347, endPoint x: 556, endPoint y: 387, distance: 347.3
click at [561, 387] on div "Login to The MLC Portal Email Address inclanlopezjuliocesar2@gmail.com Password…" at bounding box center [784, 399] width 1297 height 593
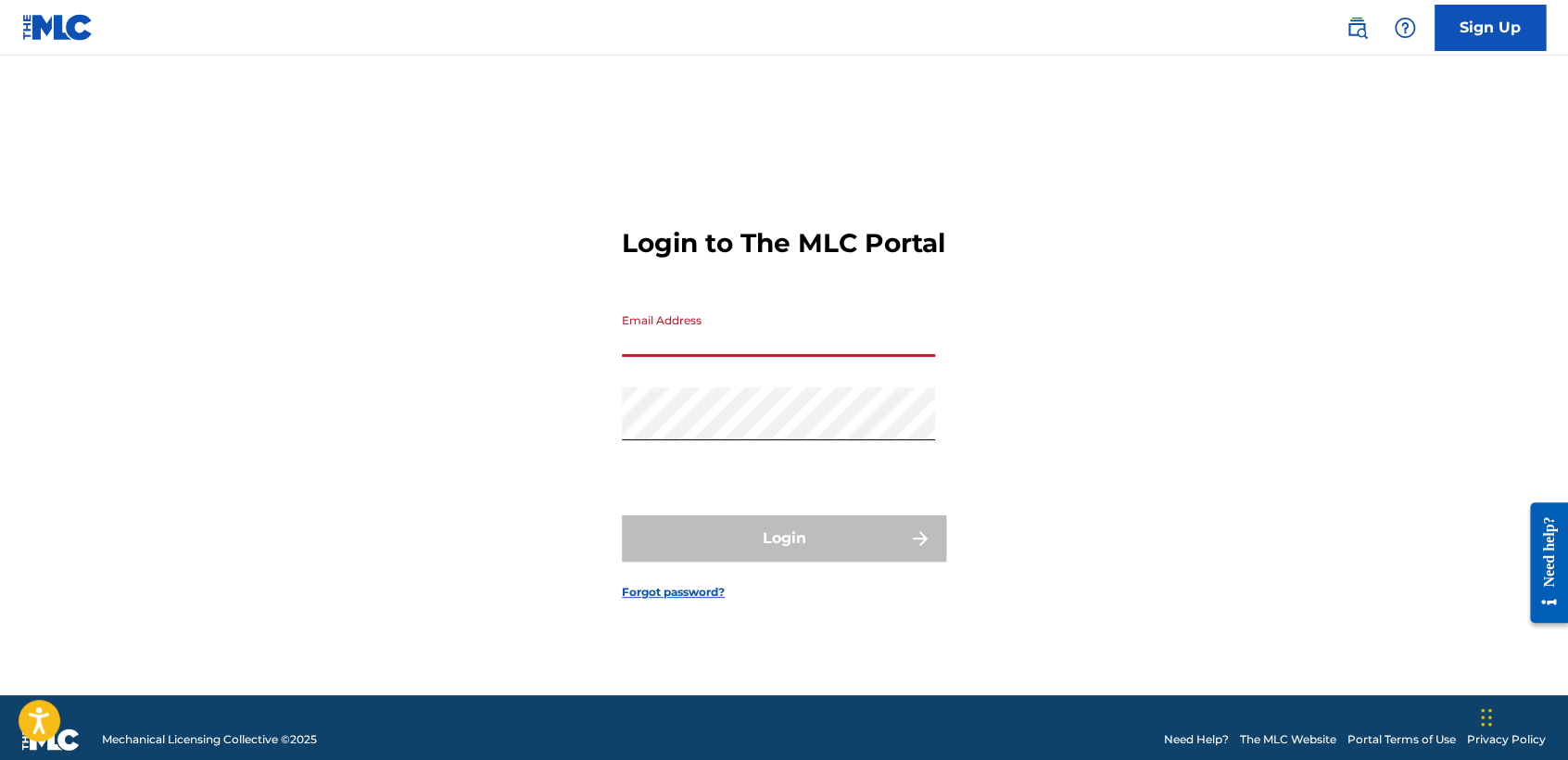
click at [1244, 649] on div "Login to The MLC Portal Email Address Password Login Forgot password?" at bounding box center [784, 399] width 1297 height 593
click at [378, 430] on div "Login to The MLC Portal Email Address Password Login Forgot password?" at bounding box center [784, 399] width 1297 height 593
click at [730, 336] on input "Email Address" at bounding box center [778, 330] width 313 height 53
click at [797, 342] on input "Email Address" at bounding box center [778, 330] width 313 height 53
type input "C"
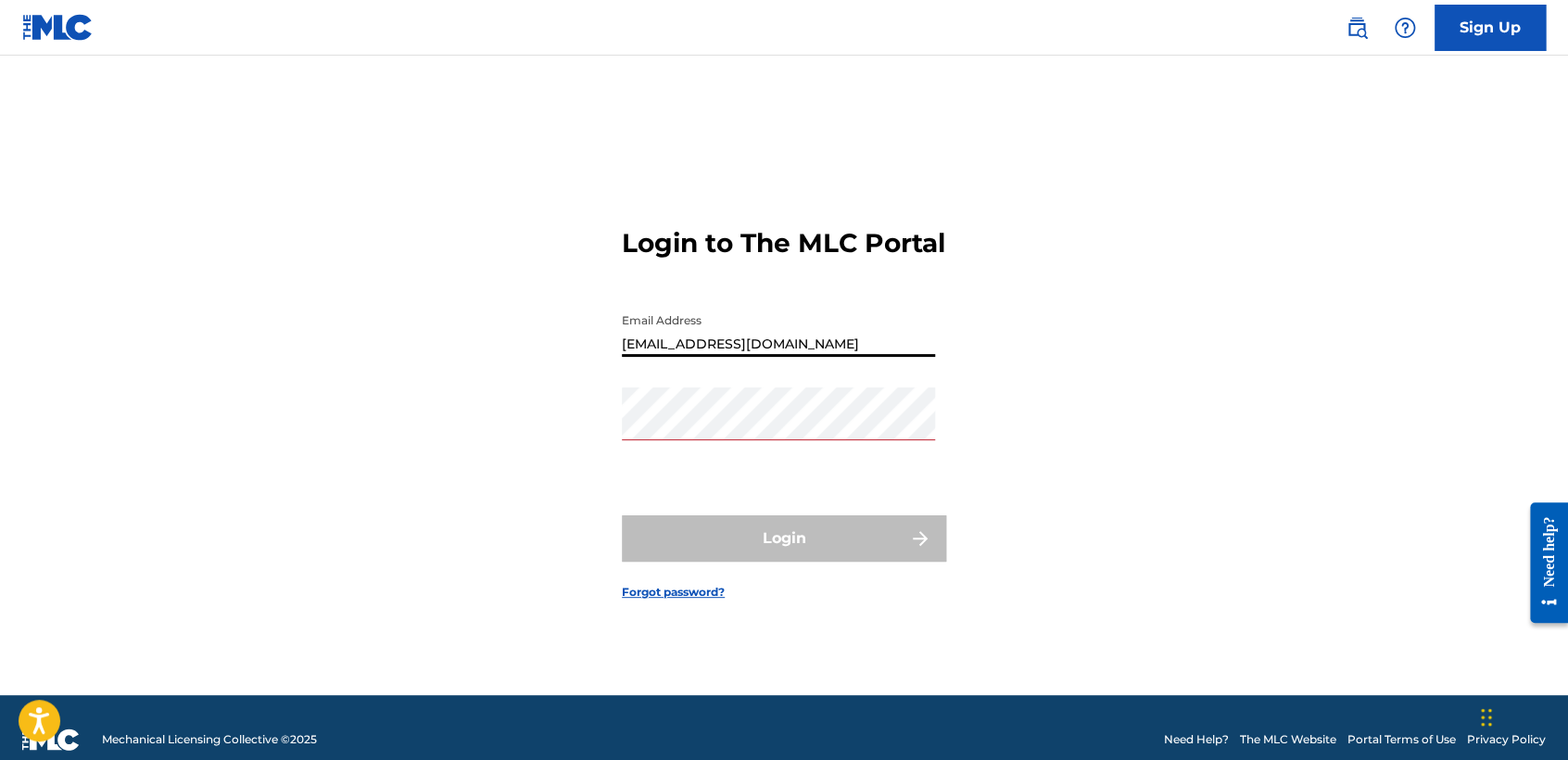
type input "cheyolg1@hotmail.com"
click at [605, 452] on div "Login to The MLC Portal Email Address cheyolg1@hotmail.com Password Login Forgo…" at bounding box center [784, 399] width 1297 height 593
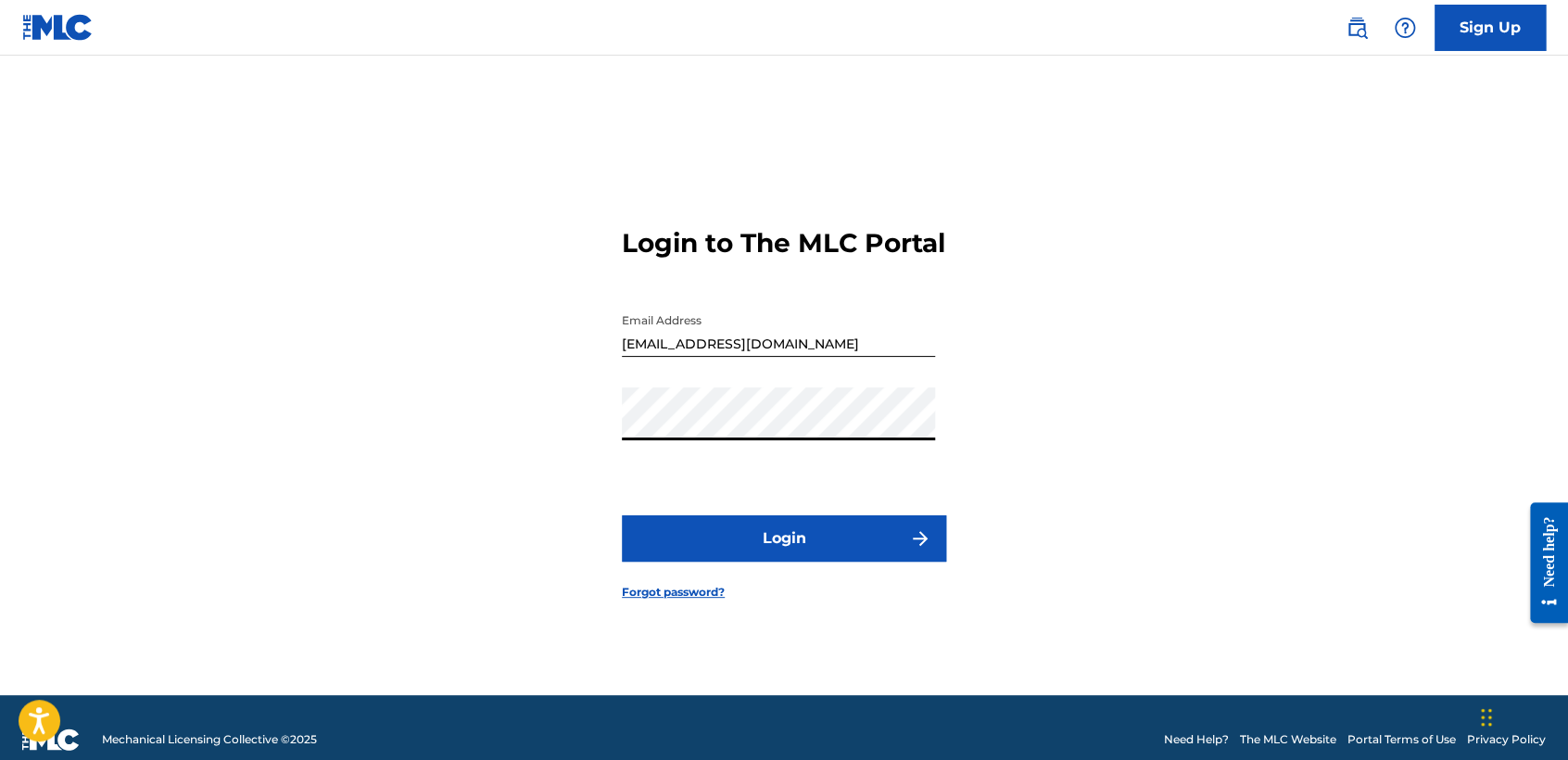
click at [644, 542] on button "Login" at bounding box center [784, 539] width 325 height 47
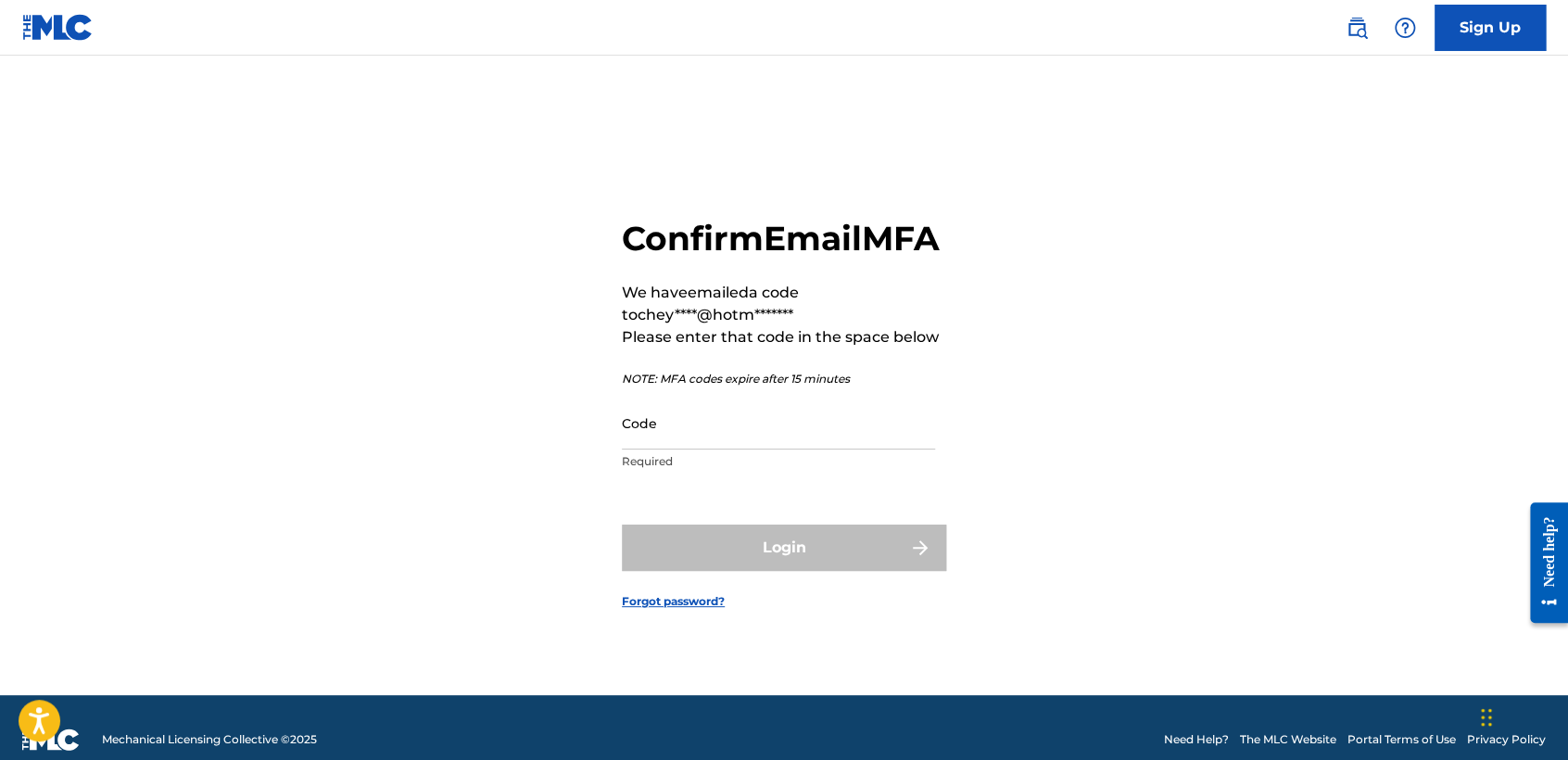
click at [692, 449] on input "Code" at bounding box center [778, 423] width 313 height 53
click at [651, 444] on input "Code" at bounding box center [778, 423] width 313 height 53
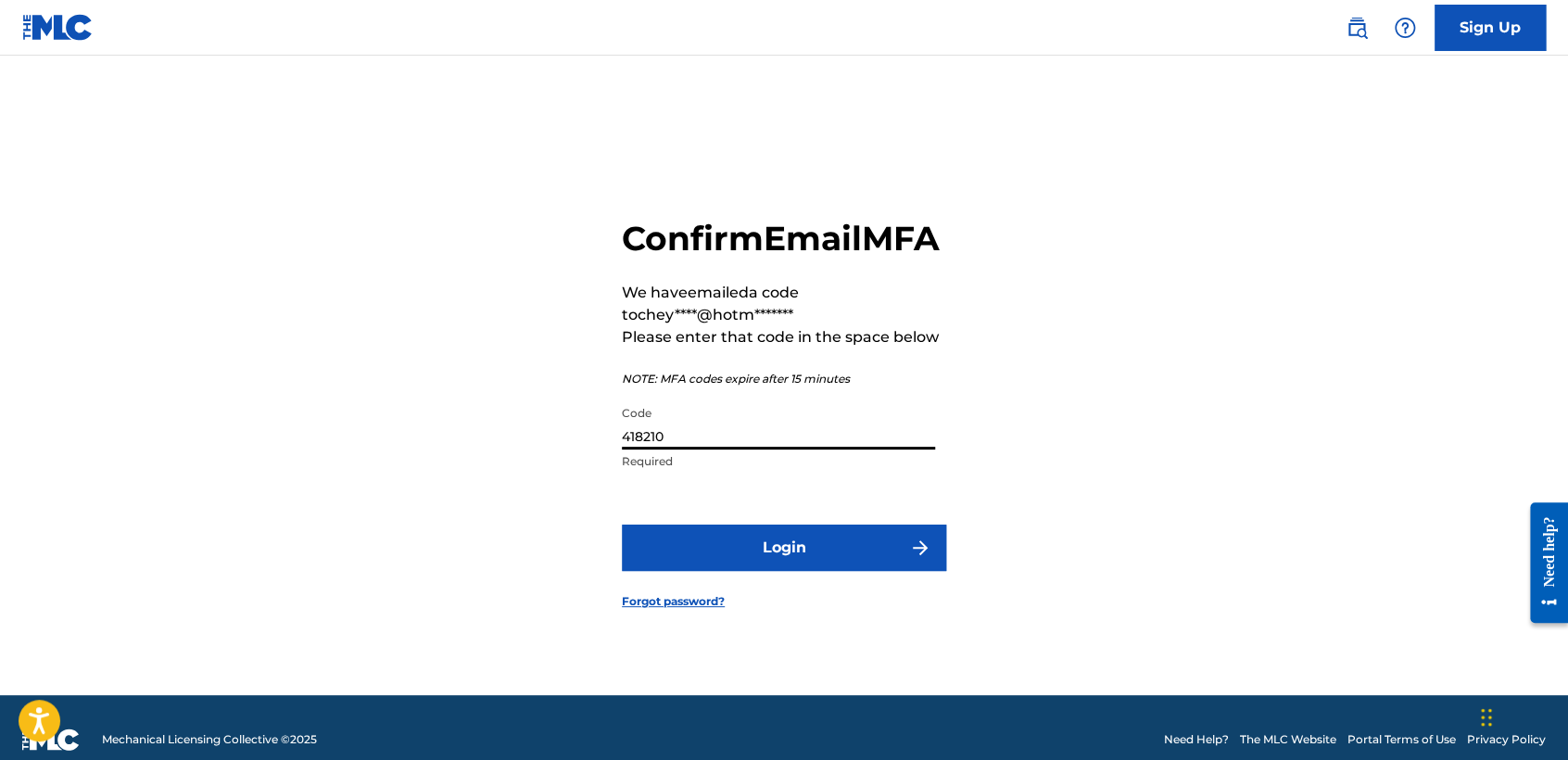
type input "418210"
click at [622, 524] on button "Login" at bounding box center [784, 548] width 325 height 47
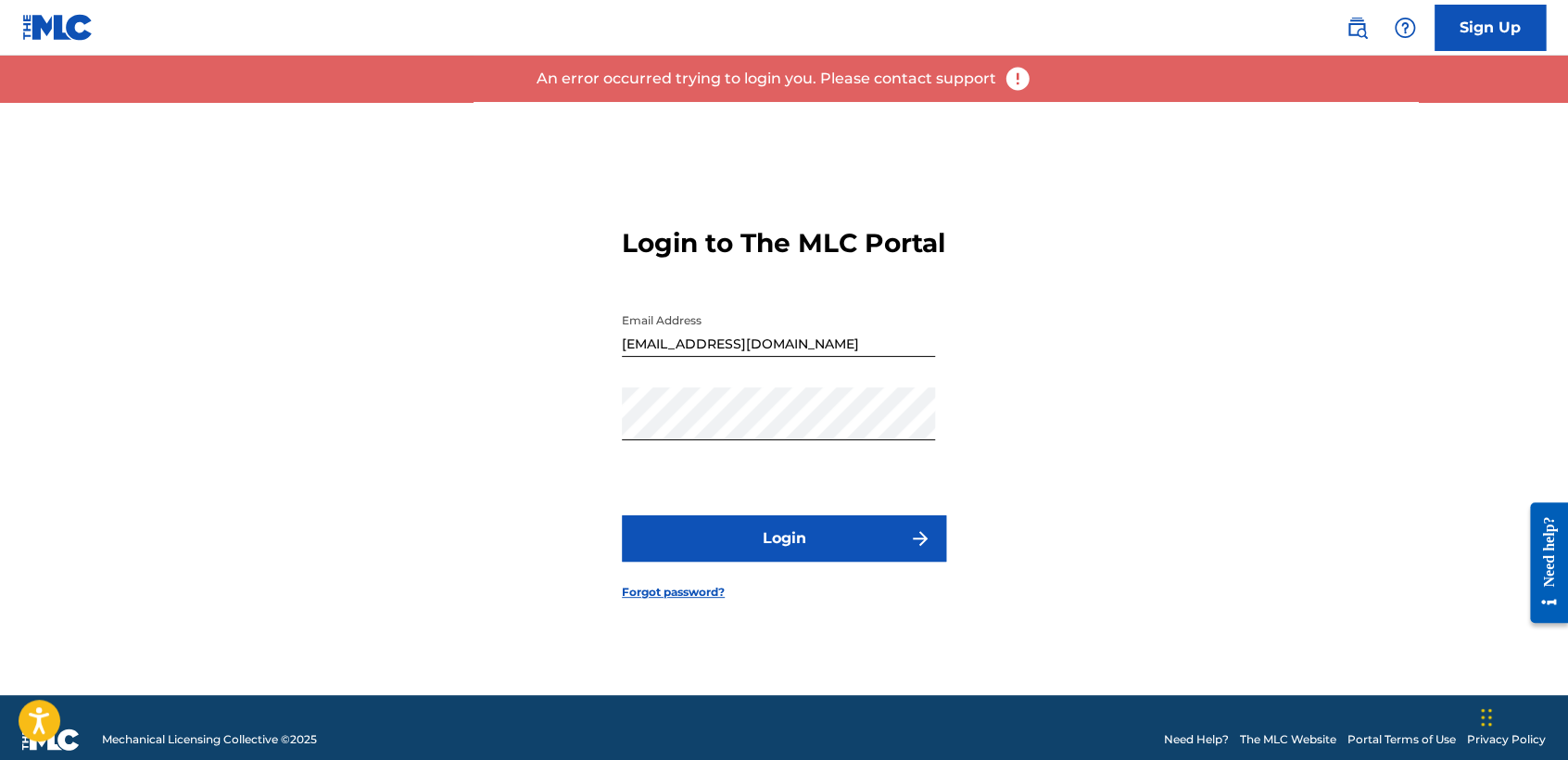
click at [776, 556] on button "Login" at bounding box center [784, 539] width 325 height 47
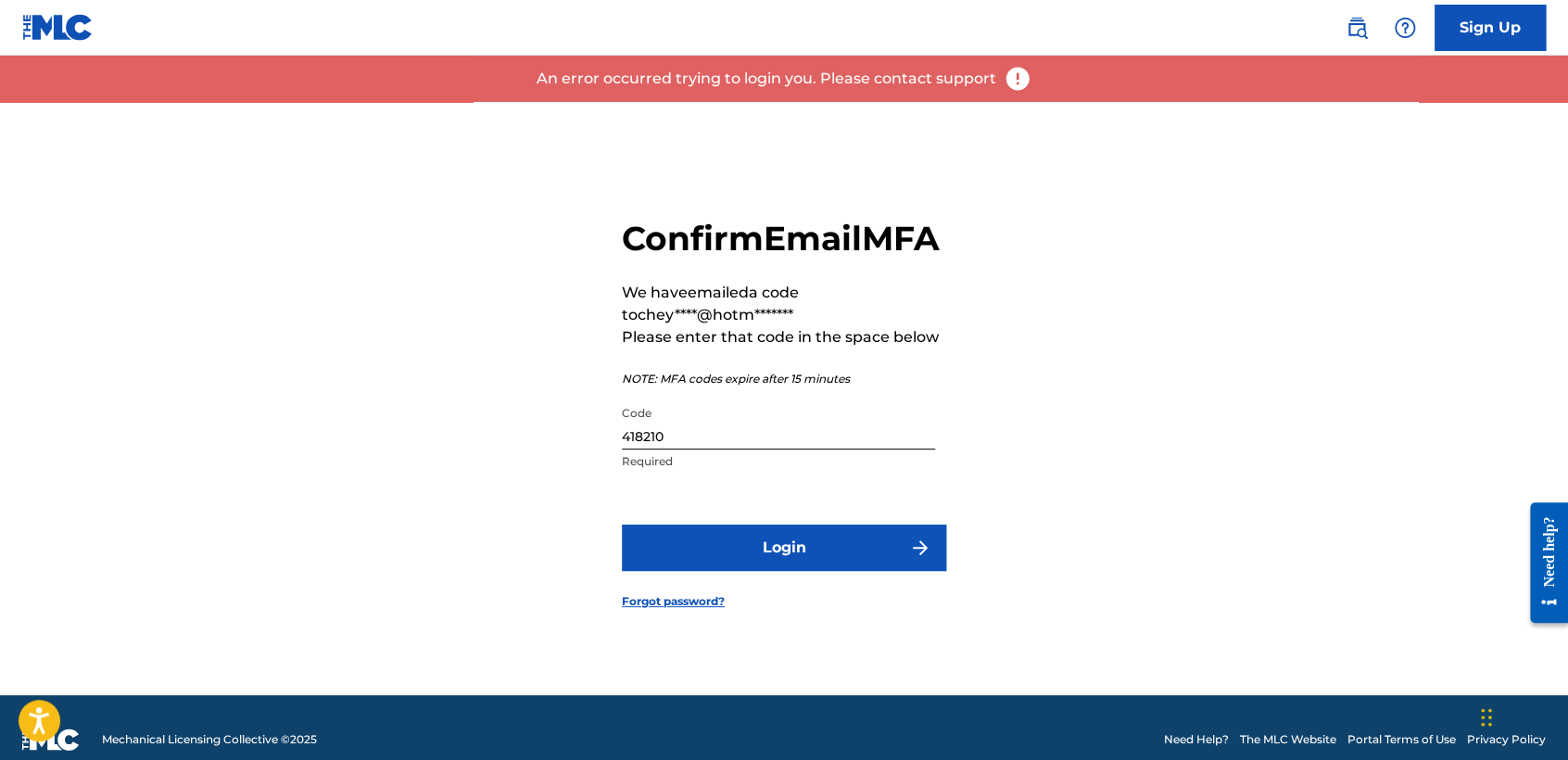
click at [785, 528] on form "Confirm Email MFA We have emailed a code to chey****@hotm******* Please enter t…" at bounding box center [784, 399] width 325 height 593
click at [782, 449] on input "418210" at bounding box center [778, 423] width 313 height 53
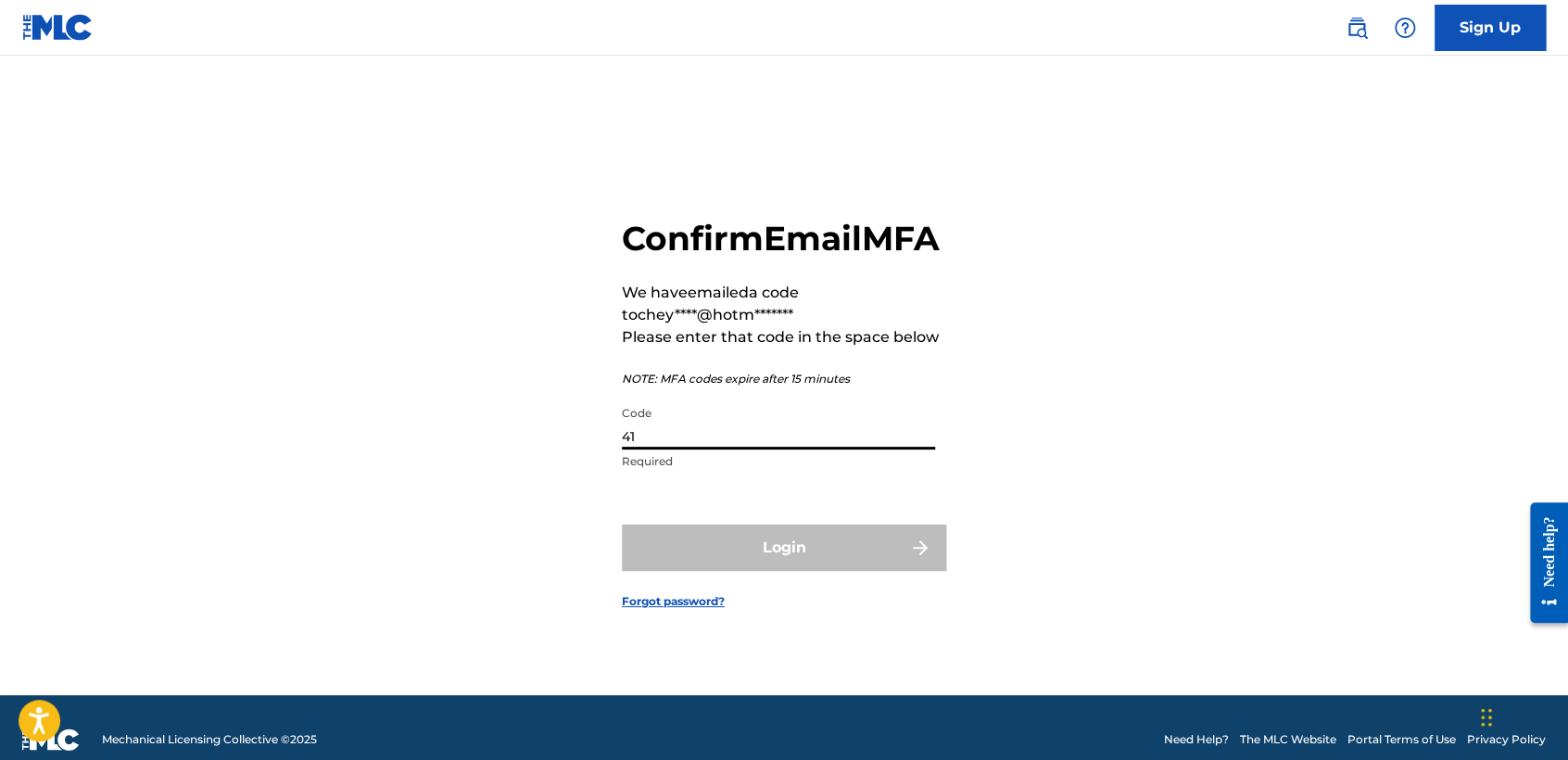
type input "4"
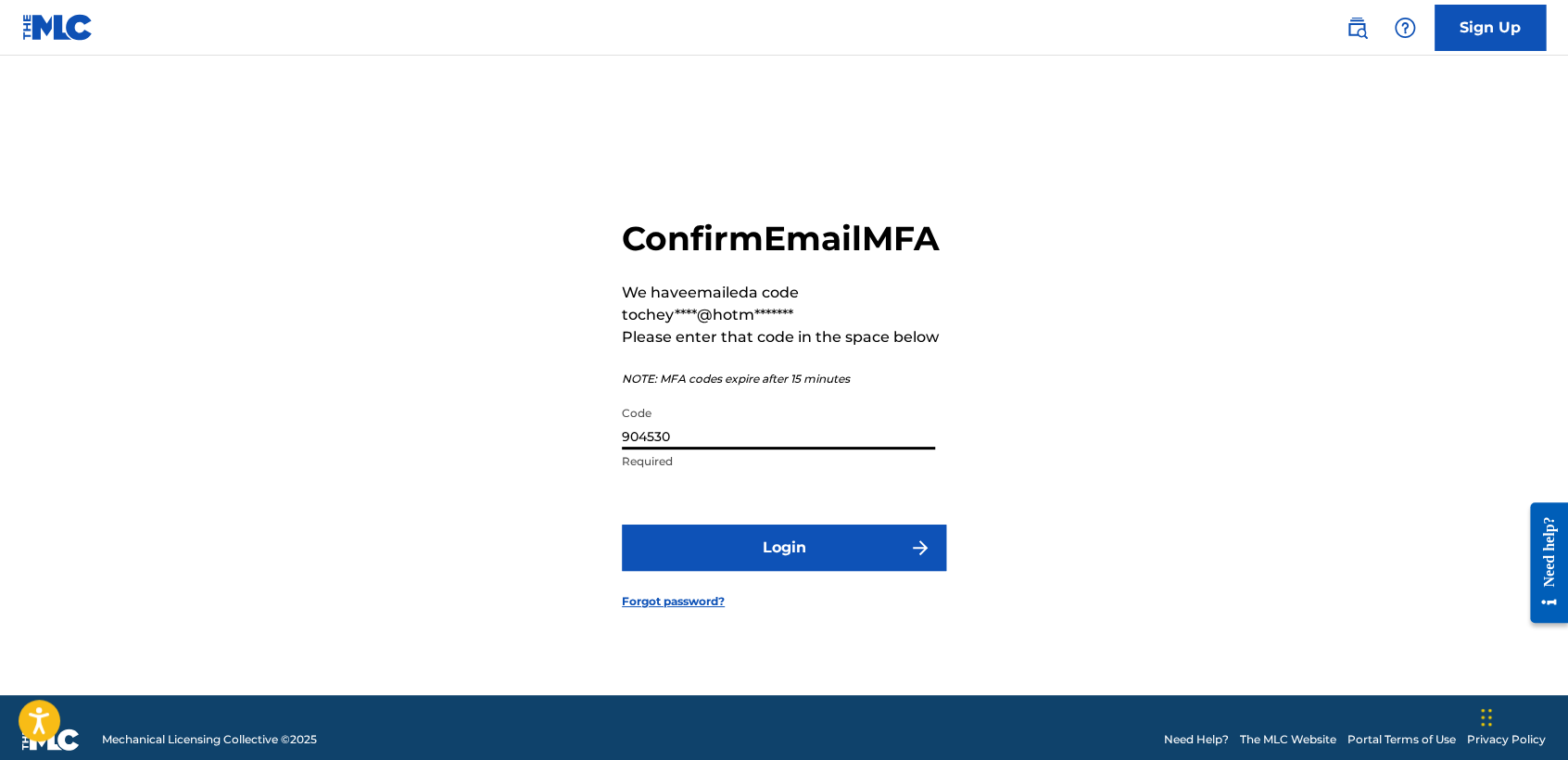
type input "904530"
click at [622, 524] on button "Login" at bounding box center [784, 548] width 325 height 47
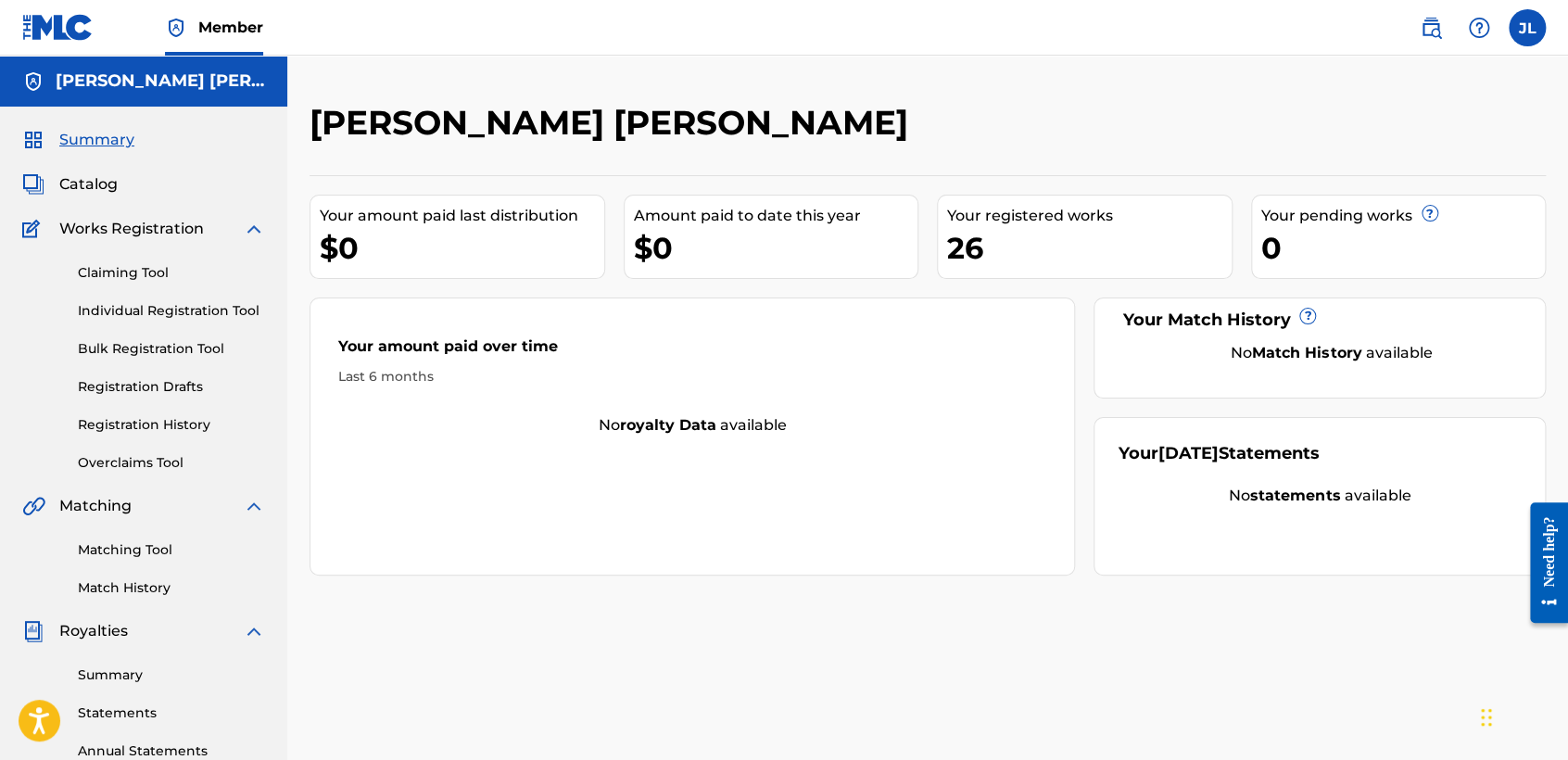
click at [173, 421] on link "Registration History" at bounding box center [172, 425] width 187 height 19
